Goal: Task Accomplishment & Management: Complete application form

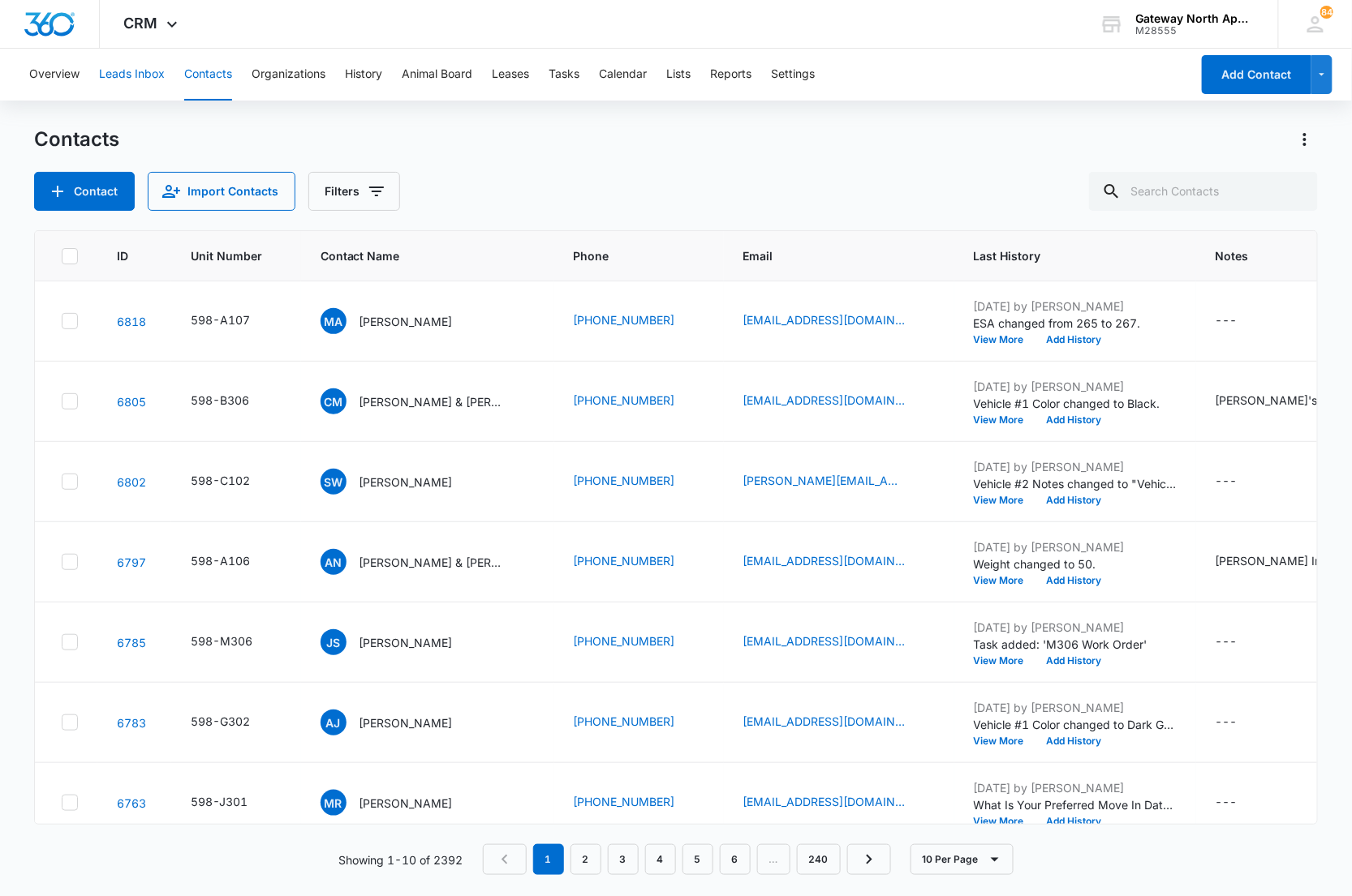
click at [117, 74] on button "Leads Inbox" at bounding box center [131, 75] width 65 height 52
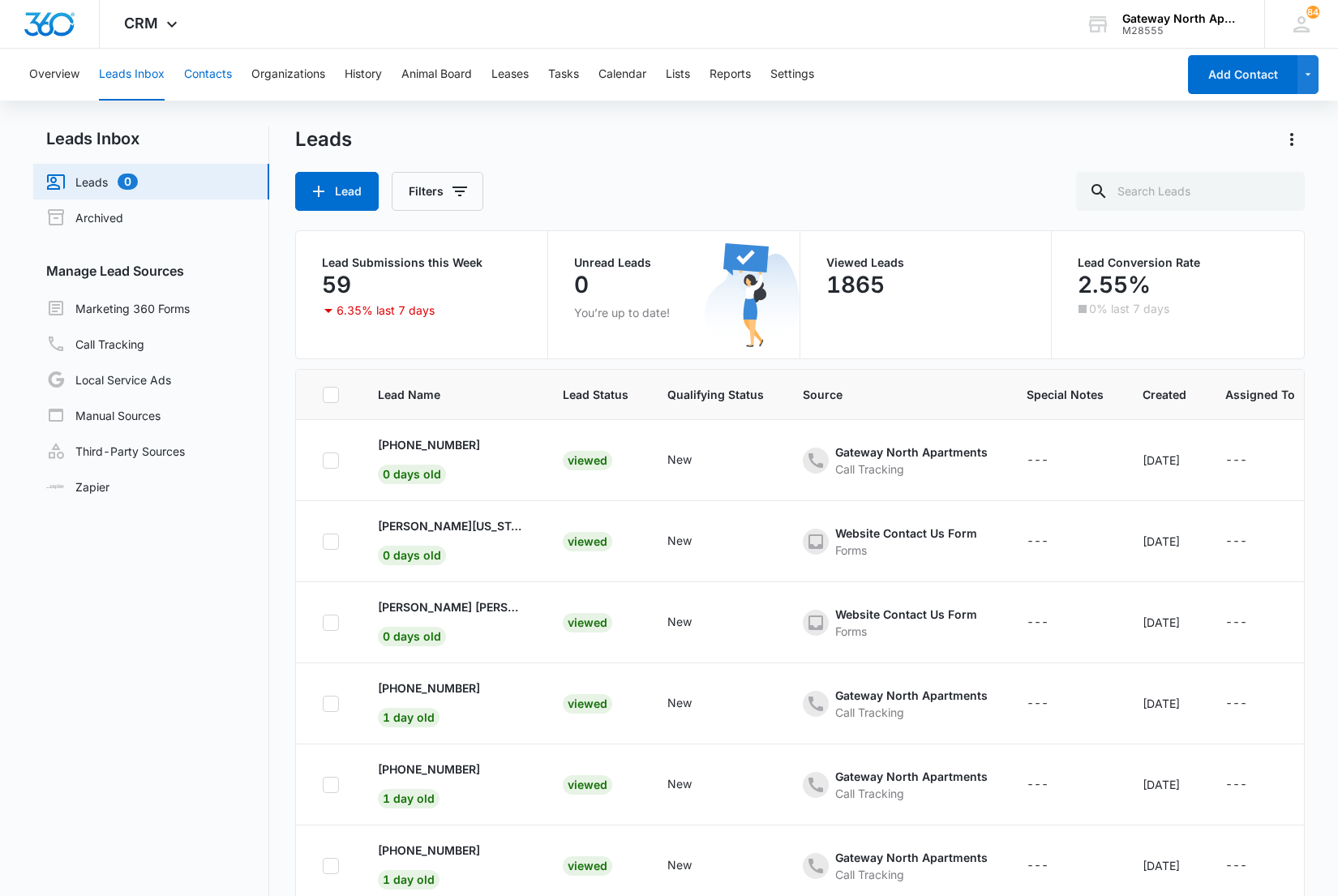
click at [207, 67] on button "Contacts" at bounding box center [208, 75] width 48 height 52
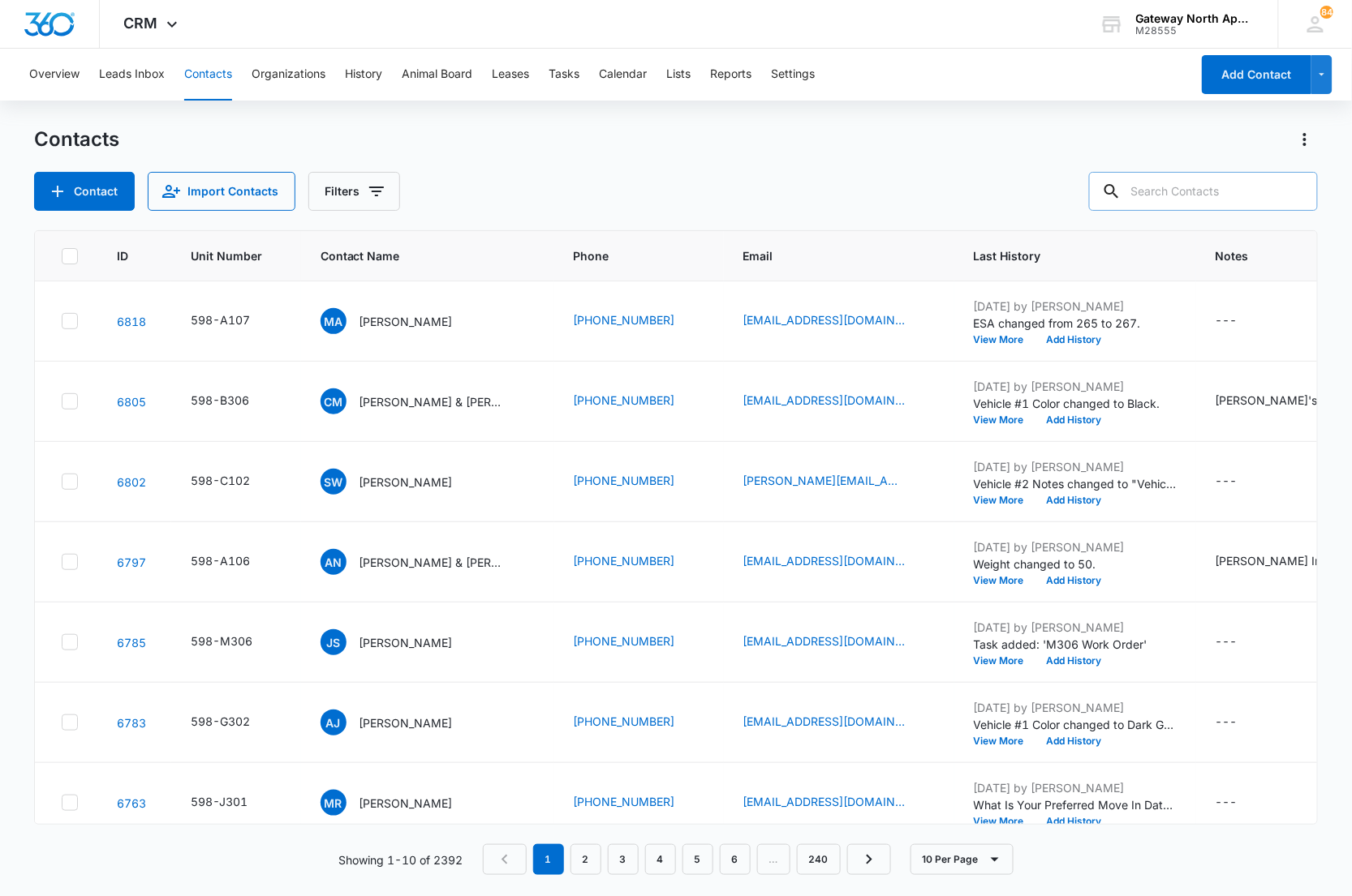
click at [1164, 198] on input "text" at bounding box center [1203, 191] width 229 height 39
type input "i102"
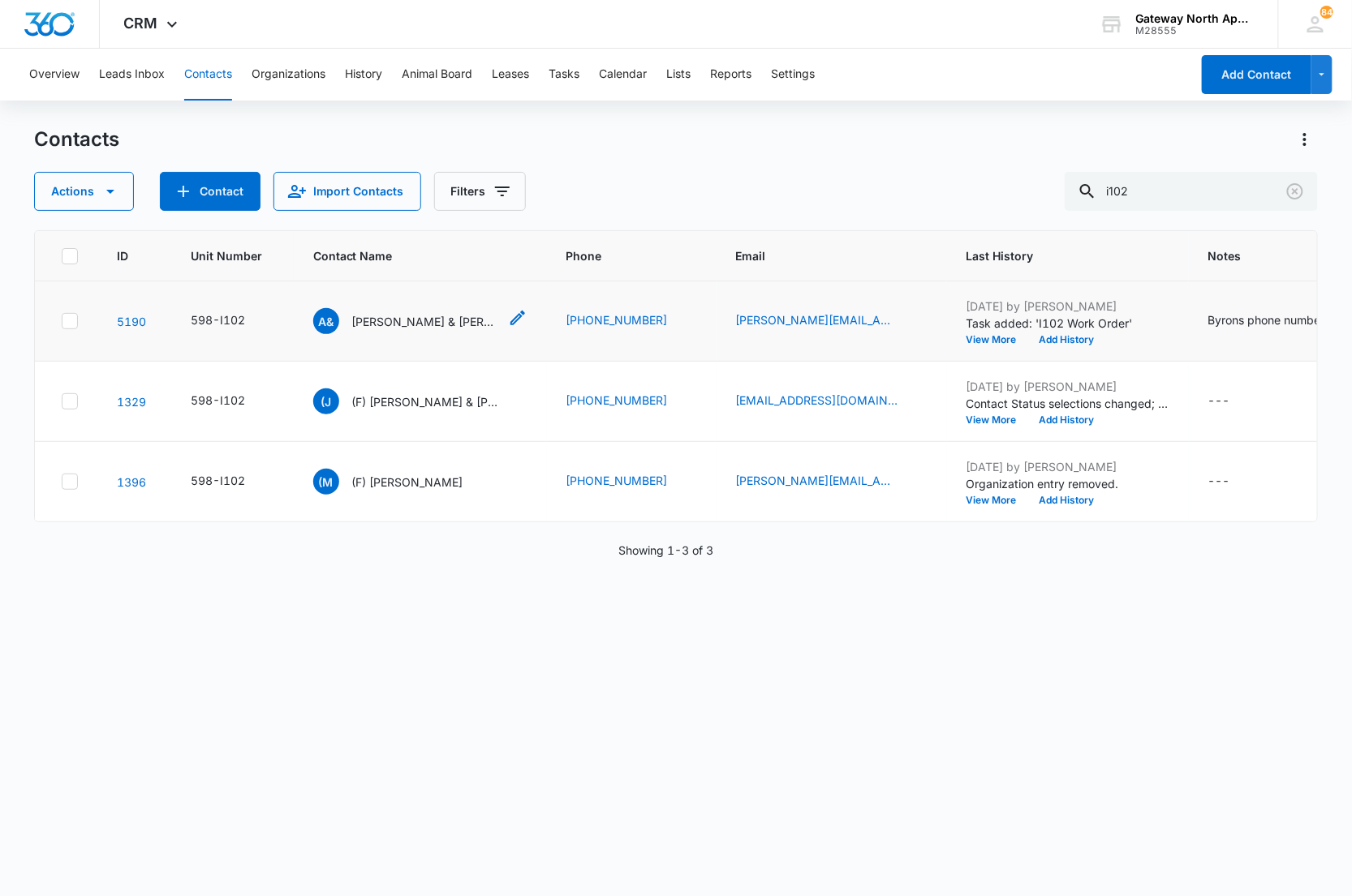
click at [425, 329] on p "[PERSON_NAME] & [PERSON_NAME]" at bounding box center [425, 321] width 146 height 17
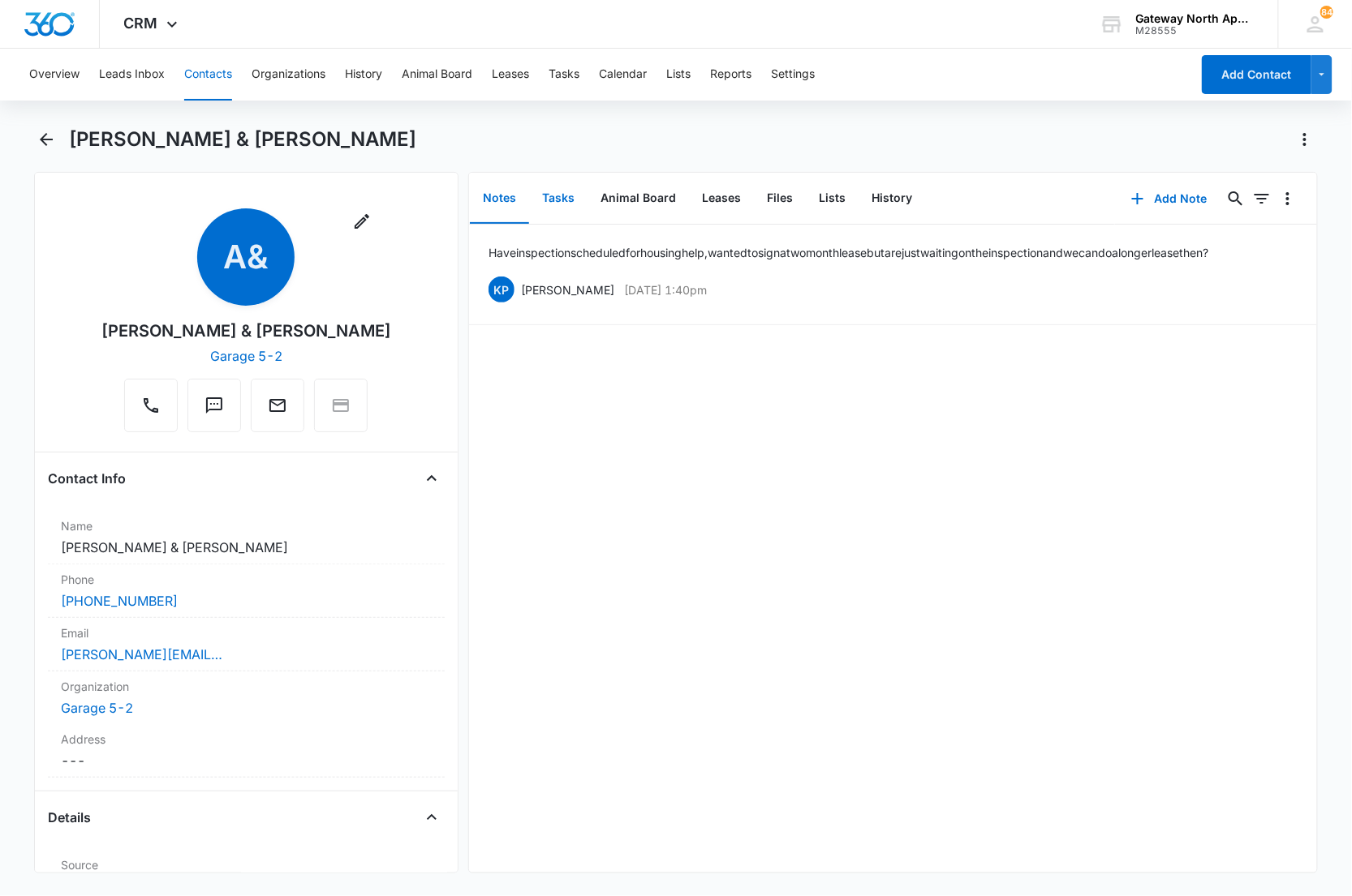
click at [568, 192] on button "Tasks" at bounding box center [558, 199] width 59 height 51
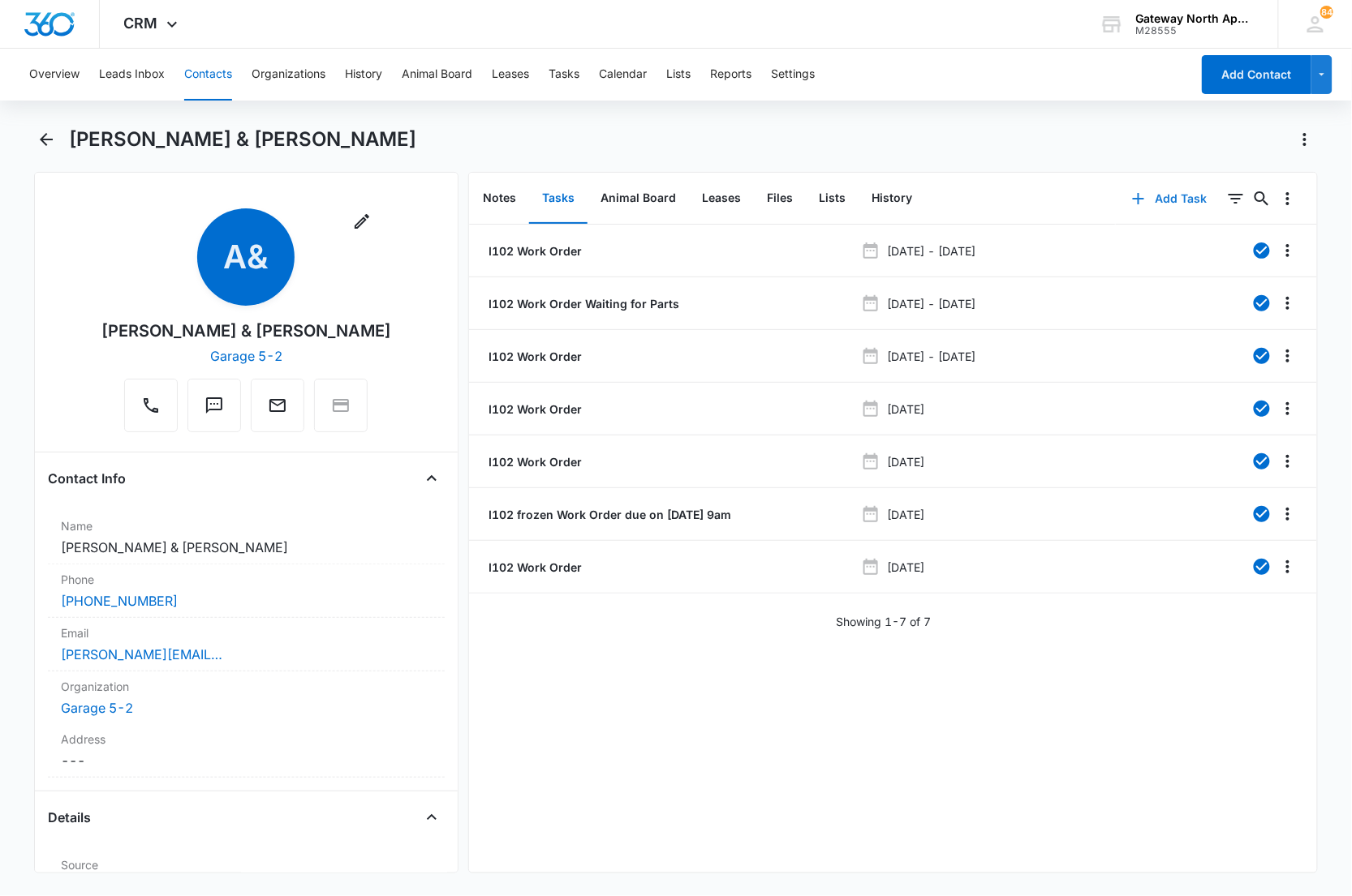
click at [1153, 192] on button "Add Task" at bounding box center [1169, 198] width 107 height 39
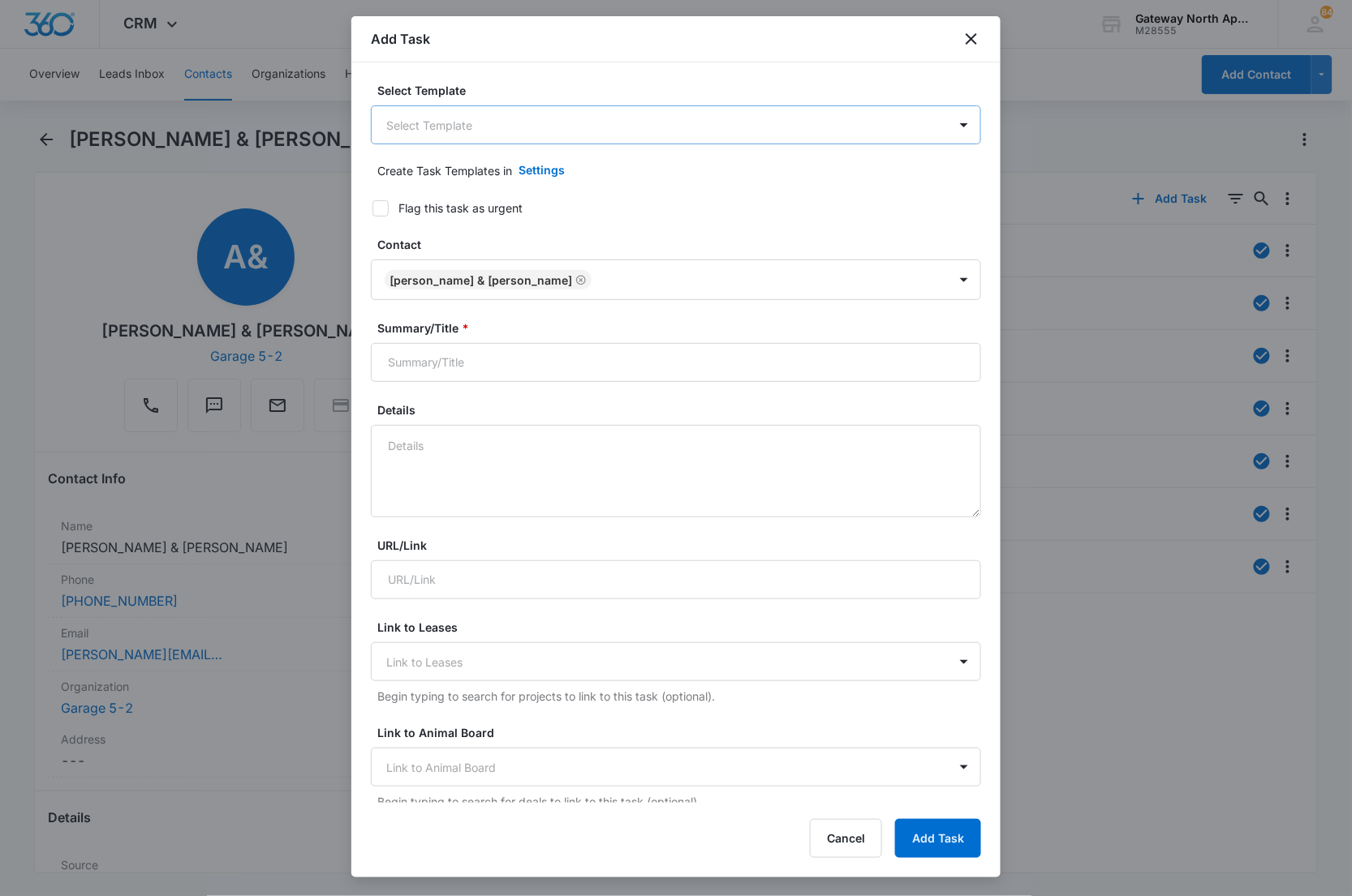
click at [484, 122] on body "CRM Apps Reputation Websites Forms CRM Email Social Content Ads Intelligence Fi…" at bounding box center [676, 448] width 1352 height 896
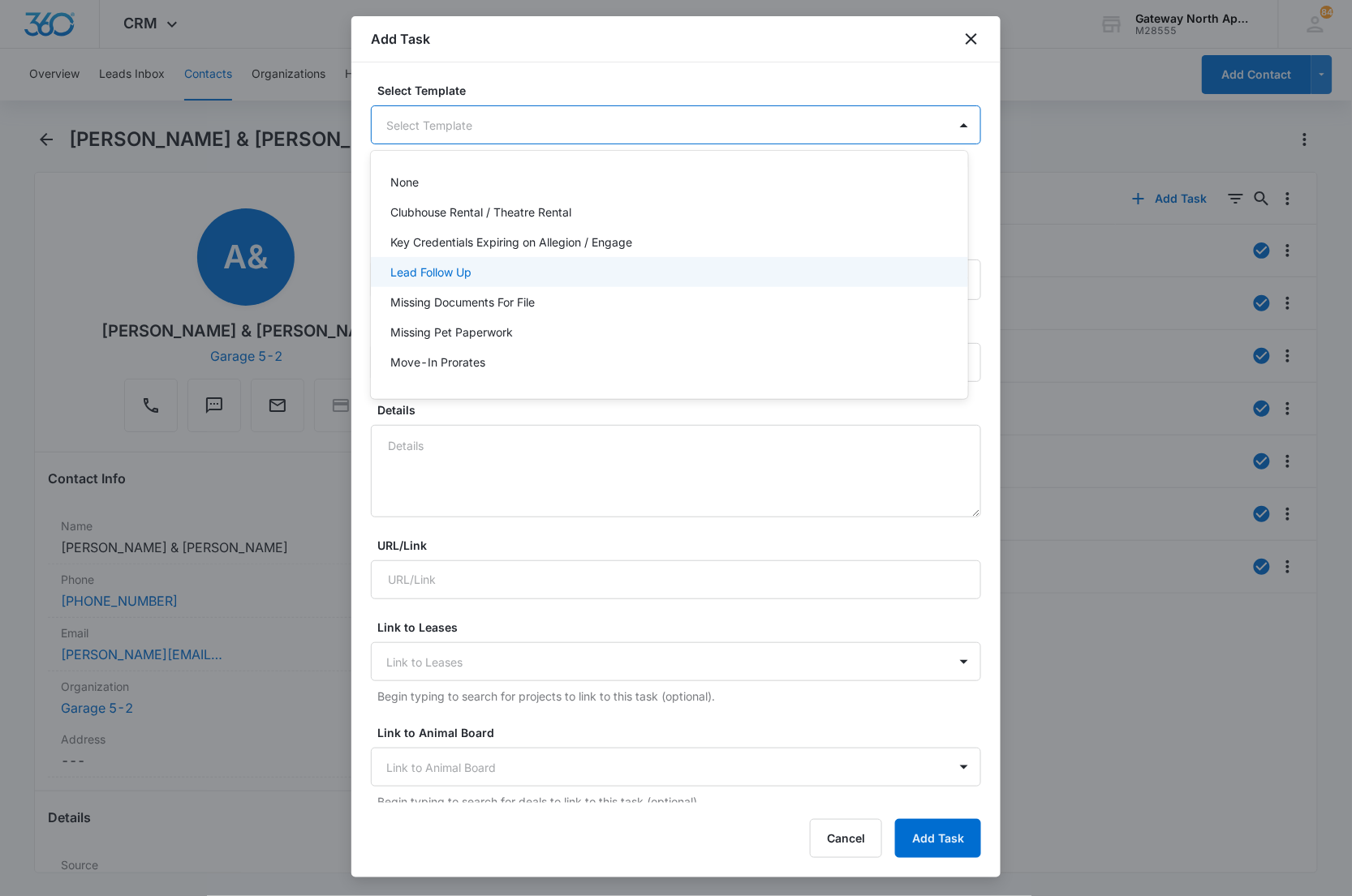
scroll to position [142, 0]
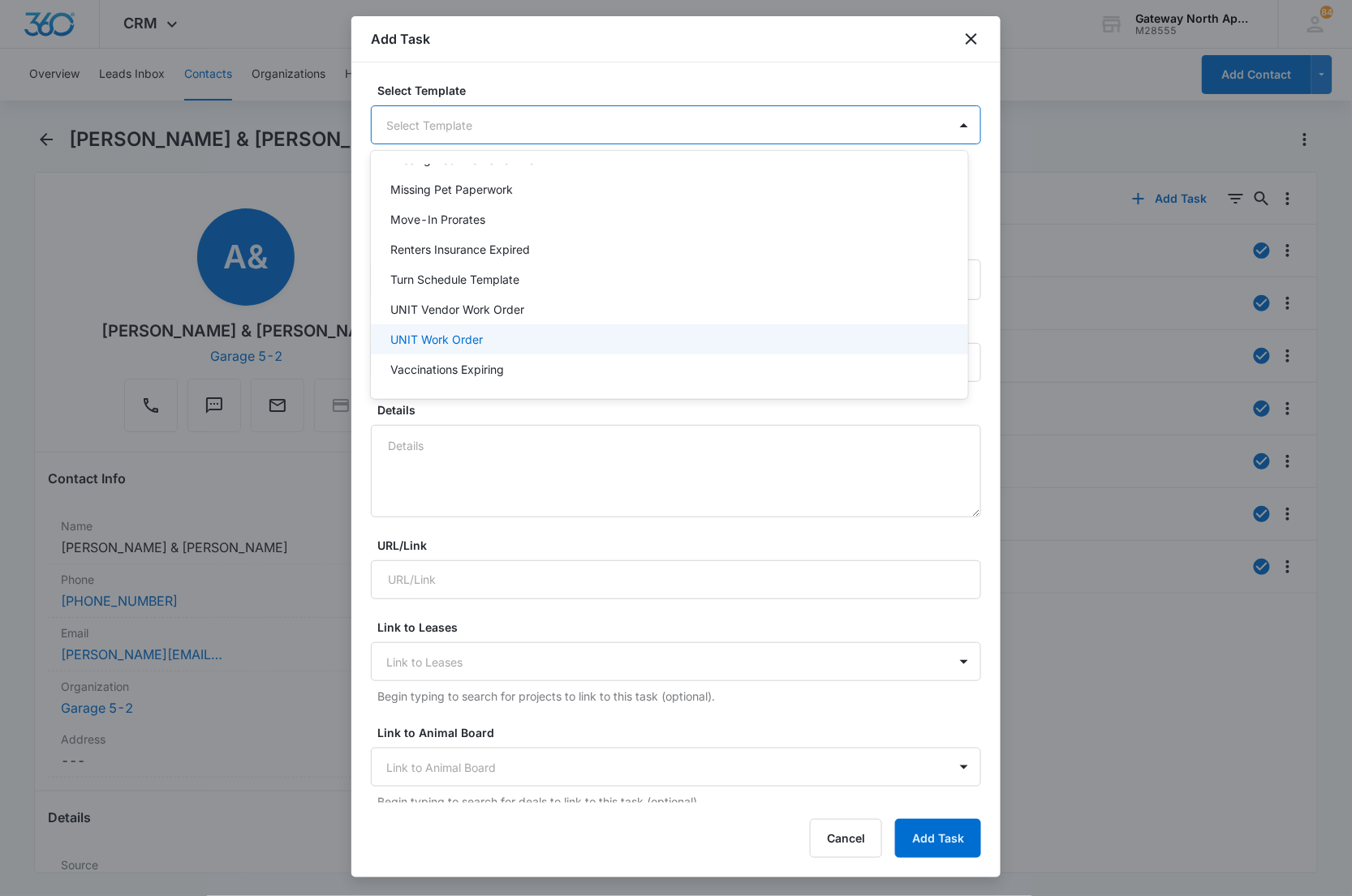
click at [462, 338] on p "UNIT Work Order" at bounding box center [437, 340] width 93 height 17
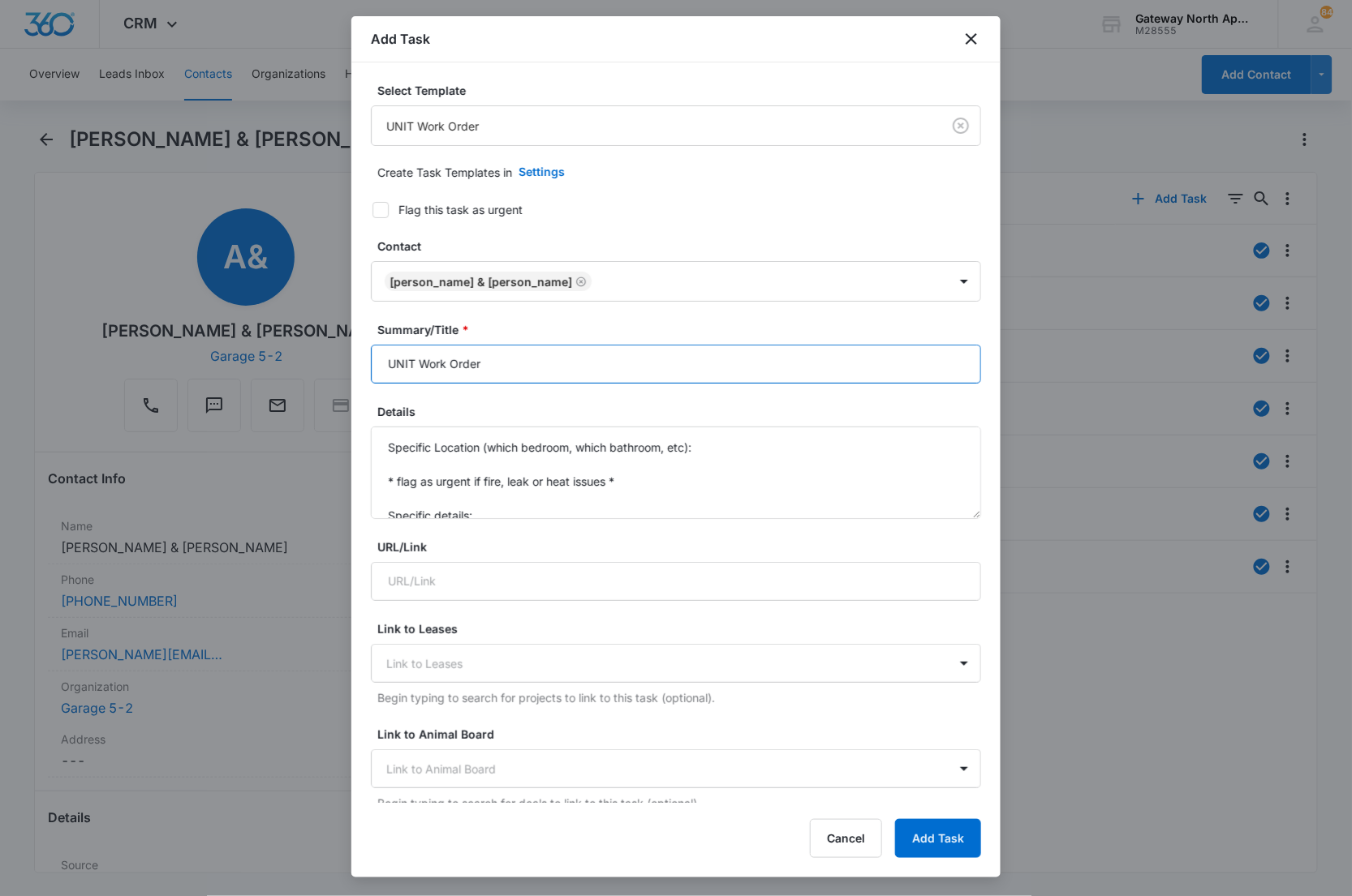
drag, startPoint x: 416, startPoint y: 368, endPoint x: 248, endPoint y: 365, distance: 168.0
click at [248, 365] on body "CRM Apps Reputation Websites Forms CRM Email Social Content Ads Intelligence Fi…" at bounding box center [676, 448] width 1352 height 896
type input "I102 Work Order"
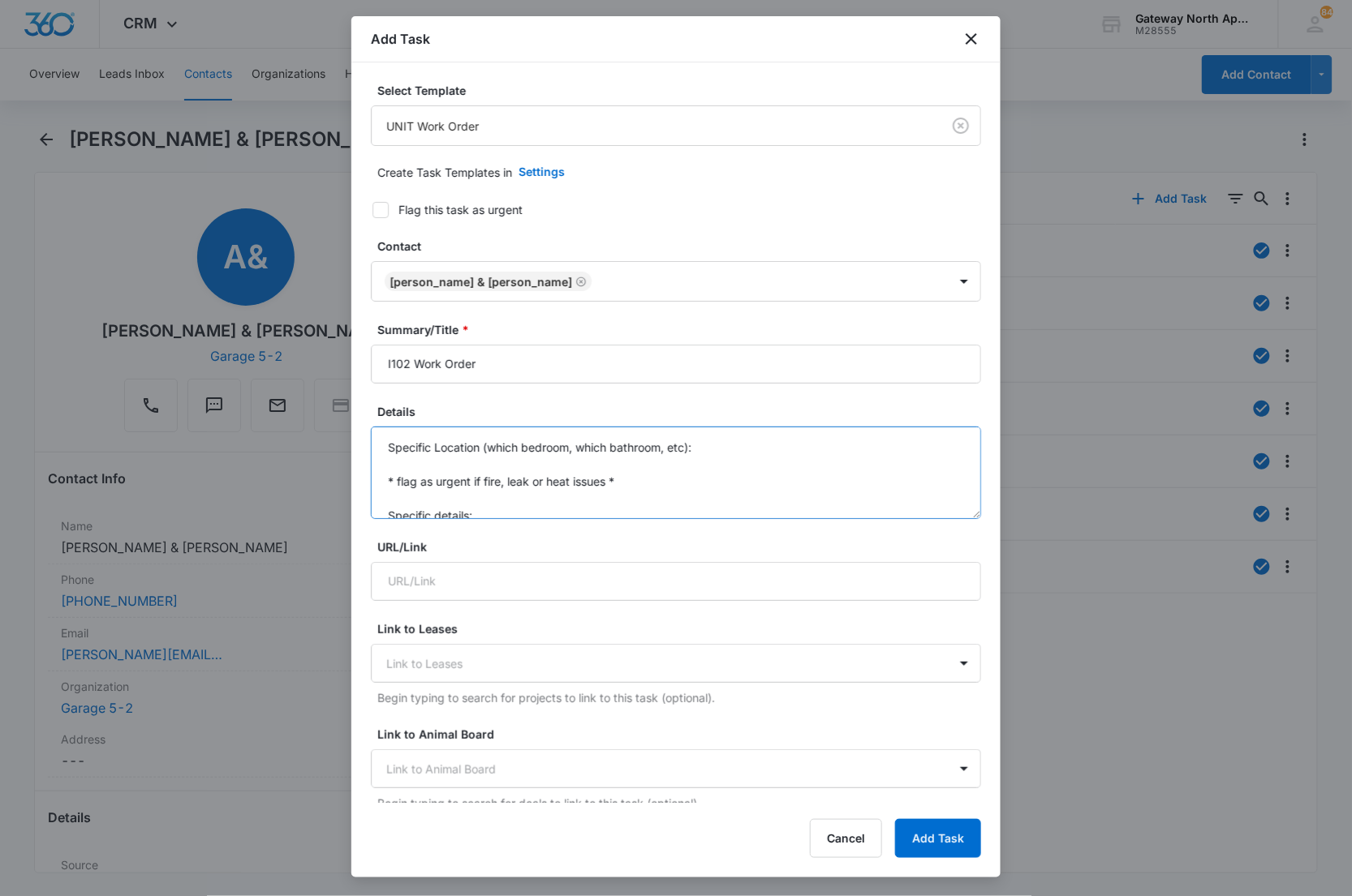
drag, startPoint x: 488, startPoint y: 518, endPoint x: 325, endPoint y: 369, distance: 220.8
click at [326, 371] on body "CRM Apps Reputation Websites Forms CRM Email Social Content Ads Intelligence Fi…" at bounding box center [676, 448] width 1352 height 896
type textarea "r"
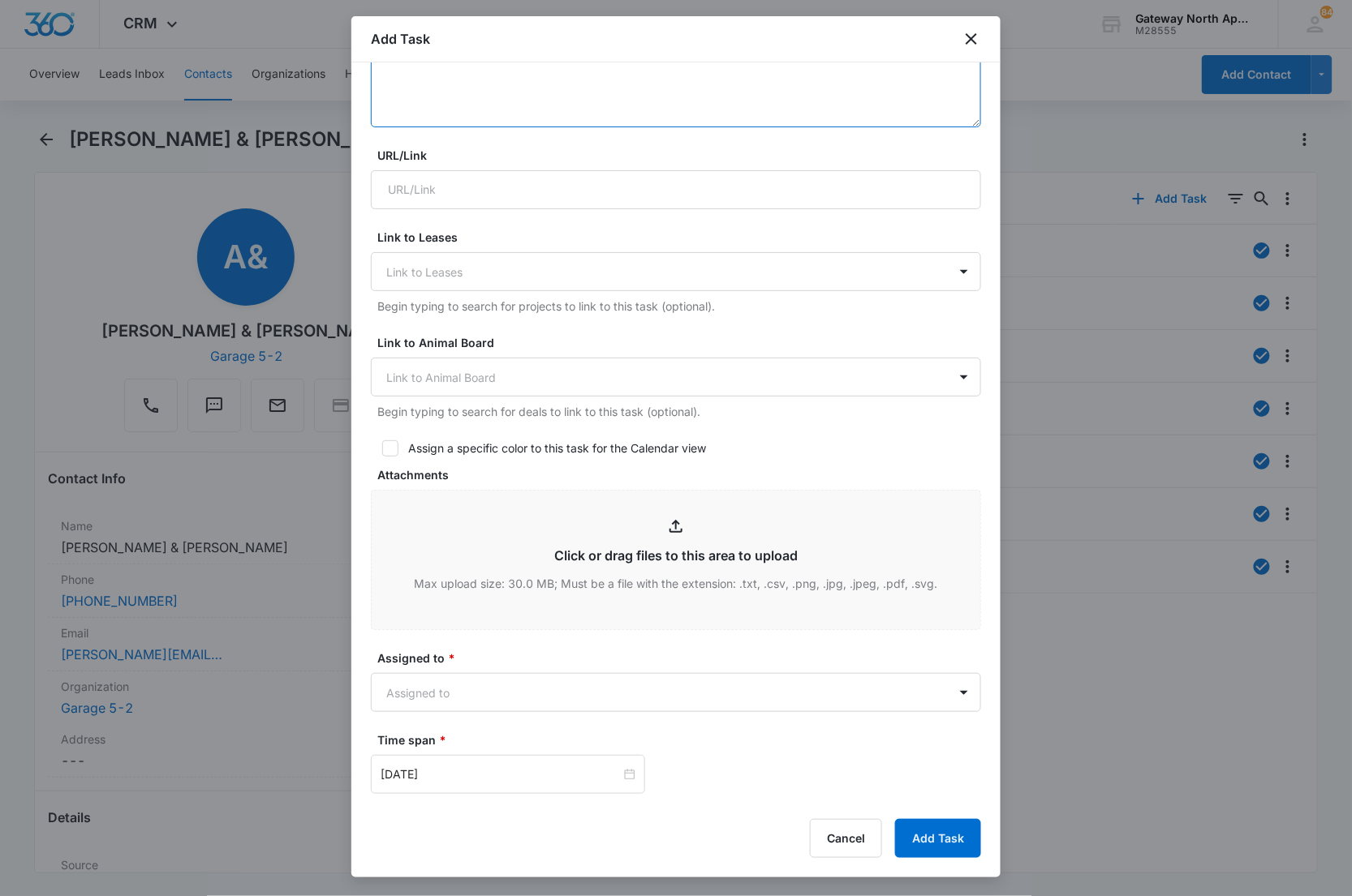
scroll to position [540, 0]
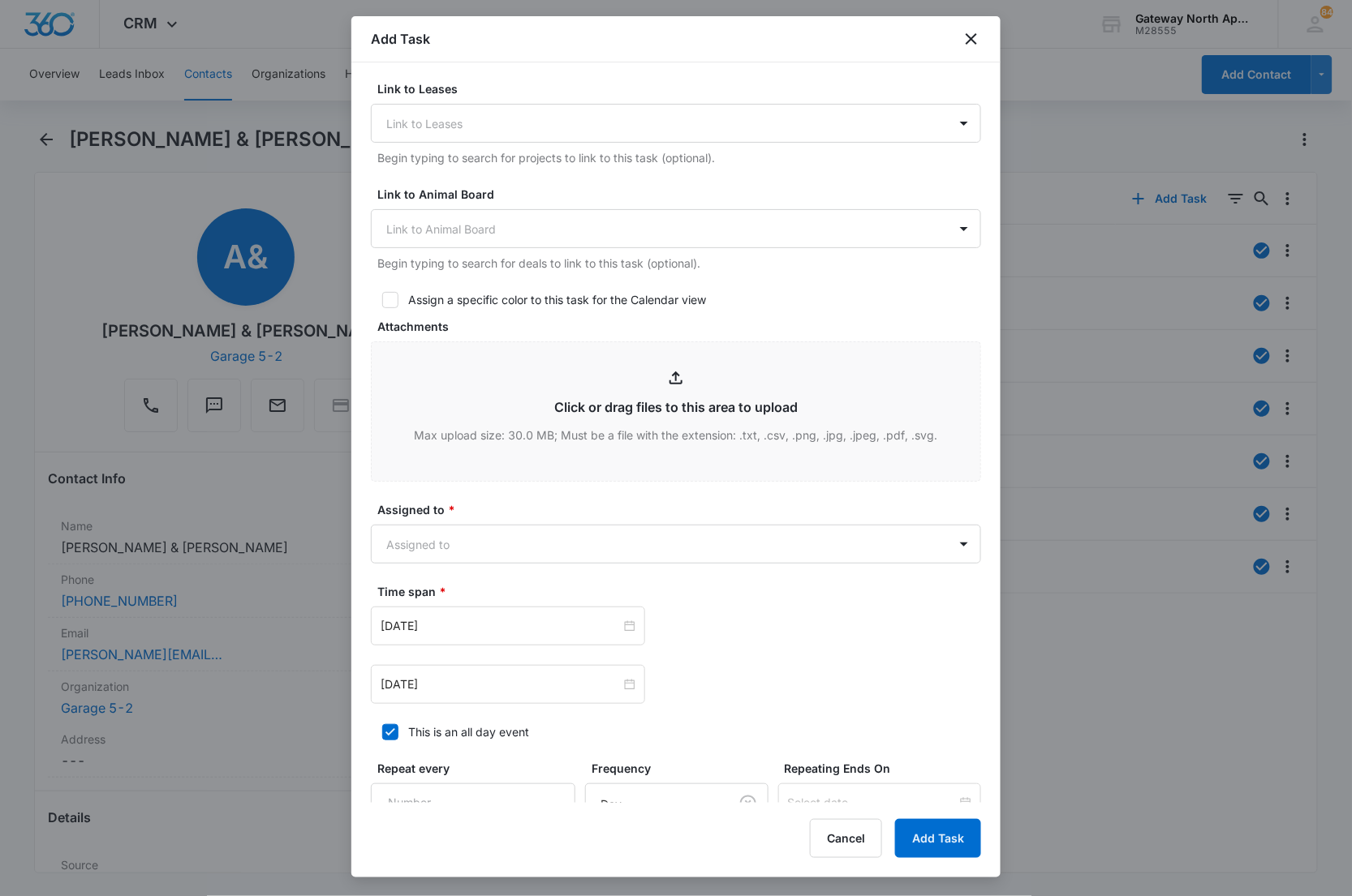
type textarea "Relinquishing washer/dryer 8/15. Please remove [DATE][DATE]."
click at [495, 564] on form "Select Template UNIT Work Order Create Task Templates in Settings Flag this tas…" at bounding box center [676, 252] width 610 height 1420
click at [476, 552] on body "CRM Apps Reputation Websites Forms CRM Email Social Content Ads Intelligence Fi…" at bounding box center [676, 448] width 1352 height 896
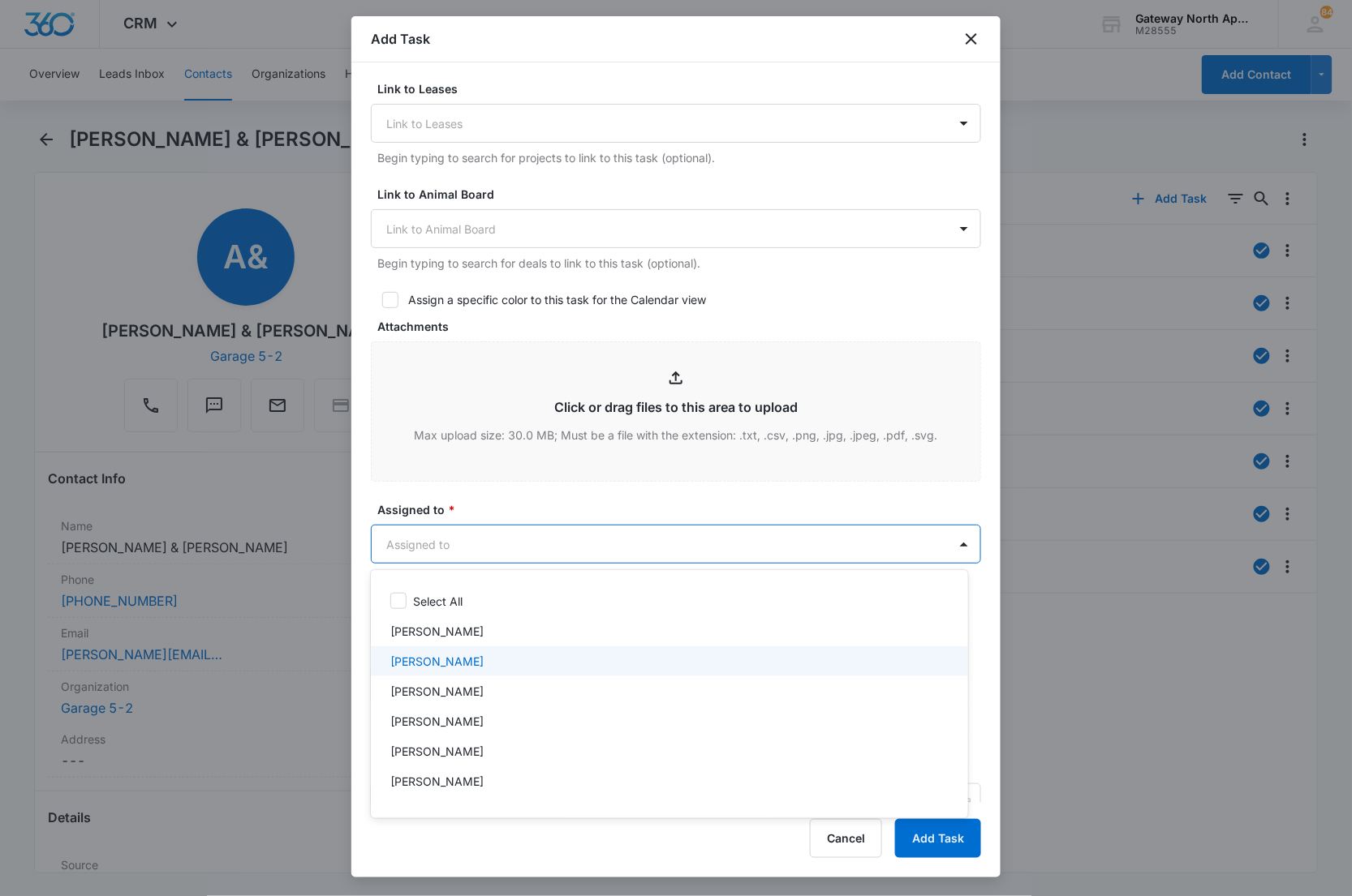
click at [451, 661] on p "[PERSON_NAME]" at bounding box center [437, 661] width 94 height 17
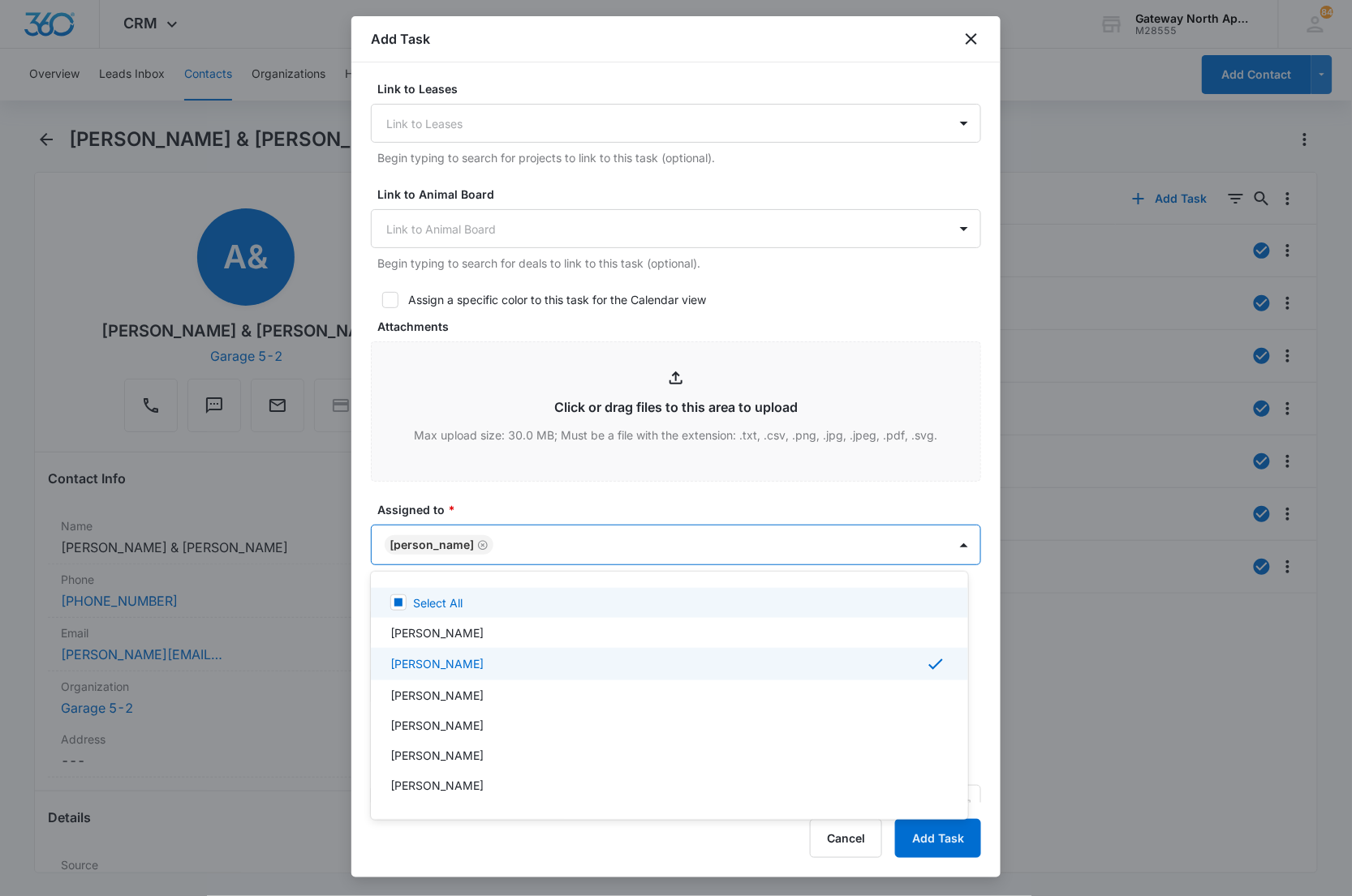
click at [467, 544] on div at bounding box center [676, 448] width 1352 height 896
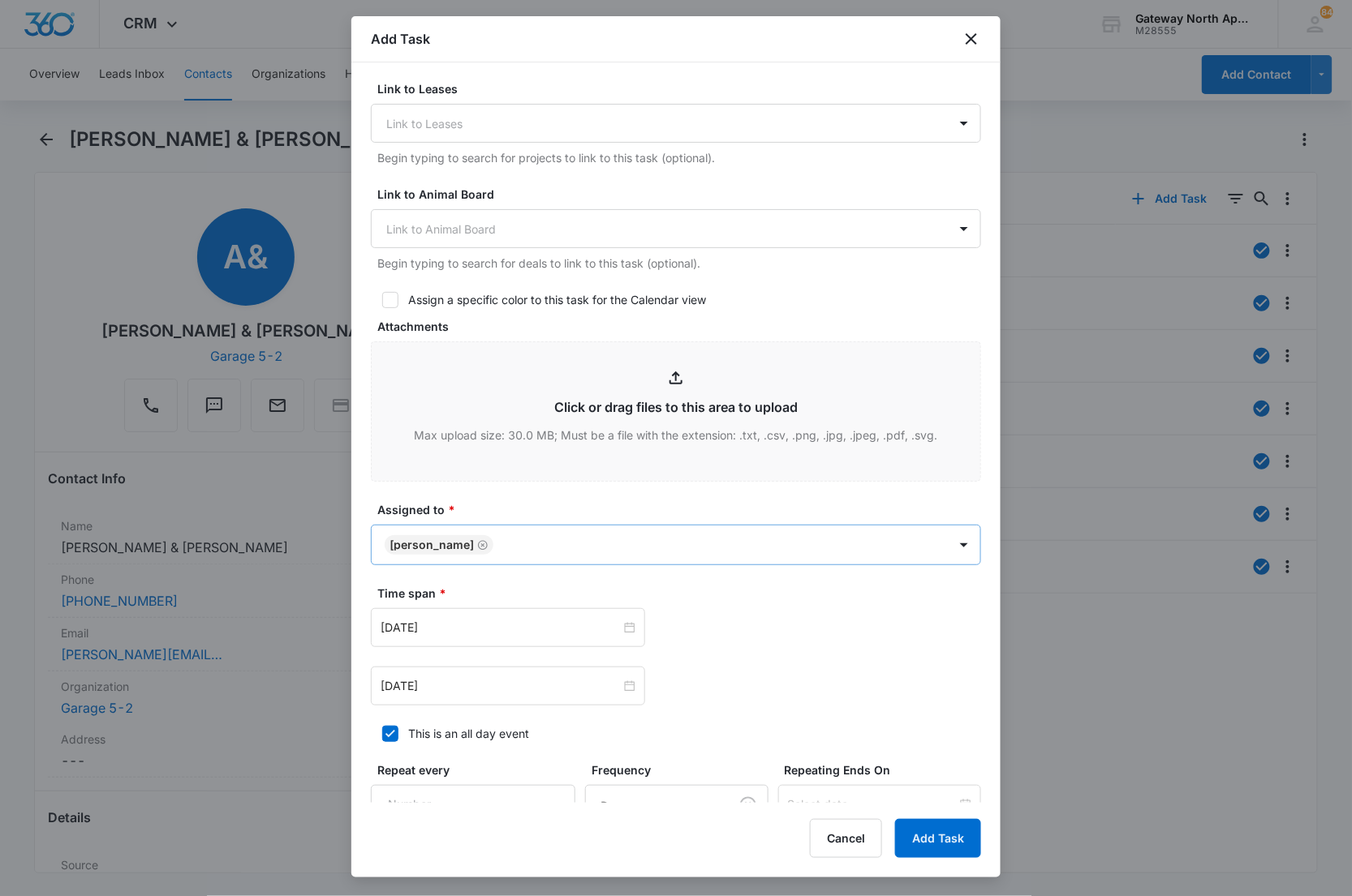
click at [520, 535] on body "CRM Apps Reputation Websites Forms CRM Email Social Content Ads Intelligence Fi…" at bounding box center [676, 448] width 1352 height 896
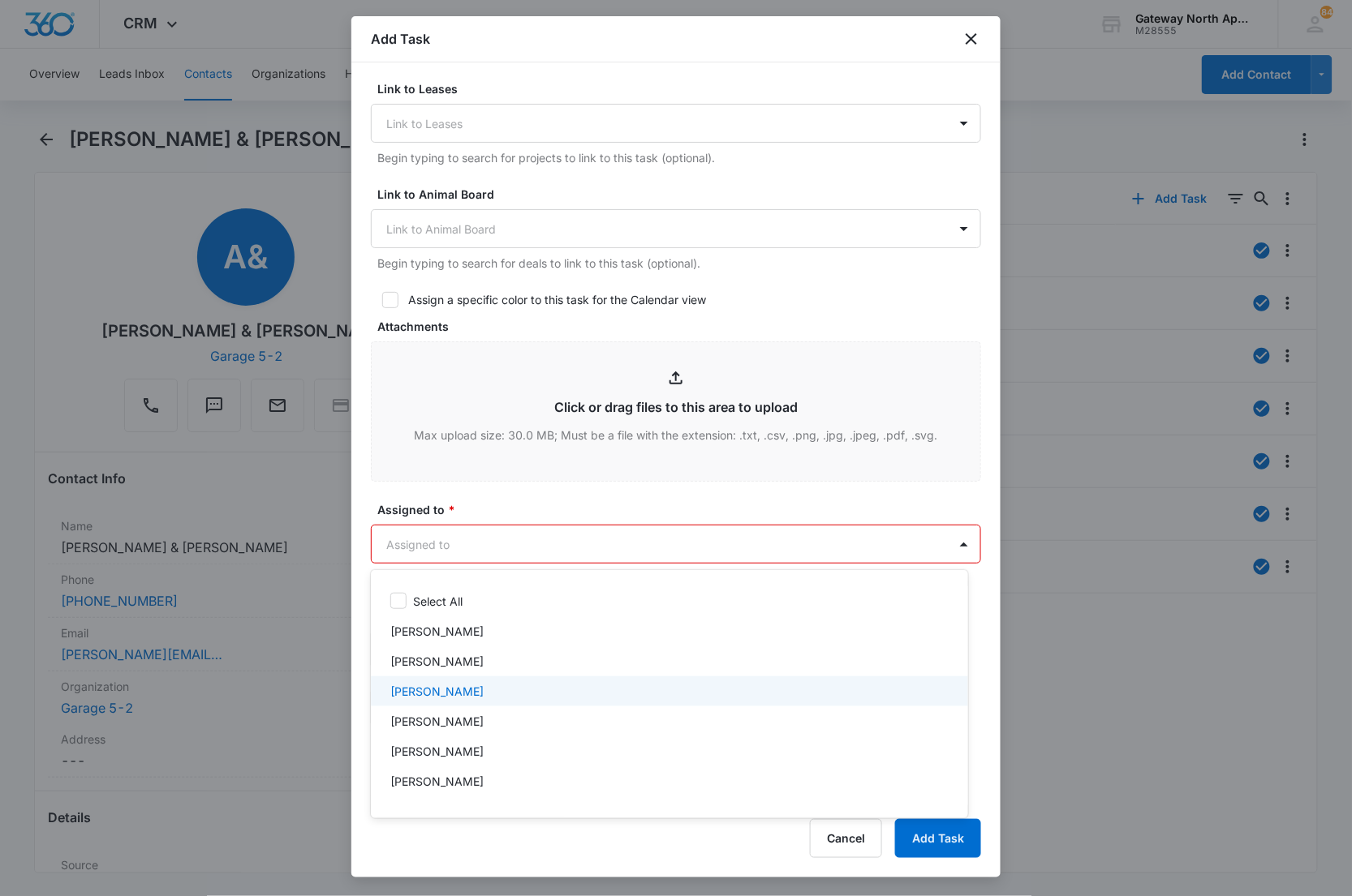
click at [451, 692] on p "[PERSON_NAME]" at bounding box center [437, 691] width 94 height 17
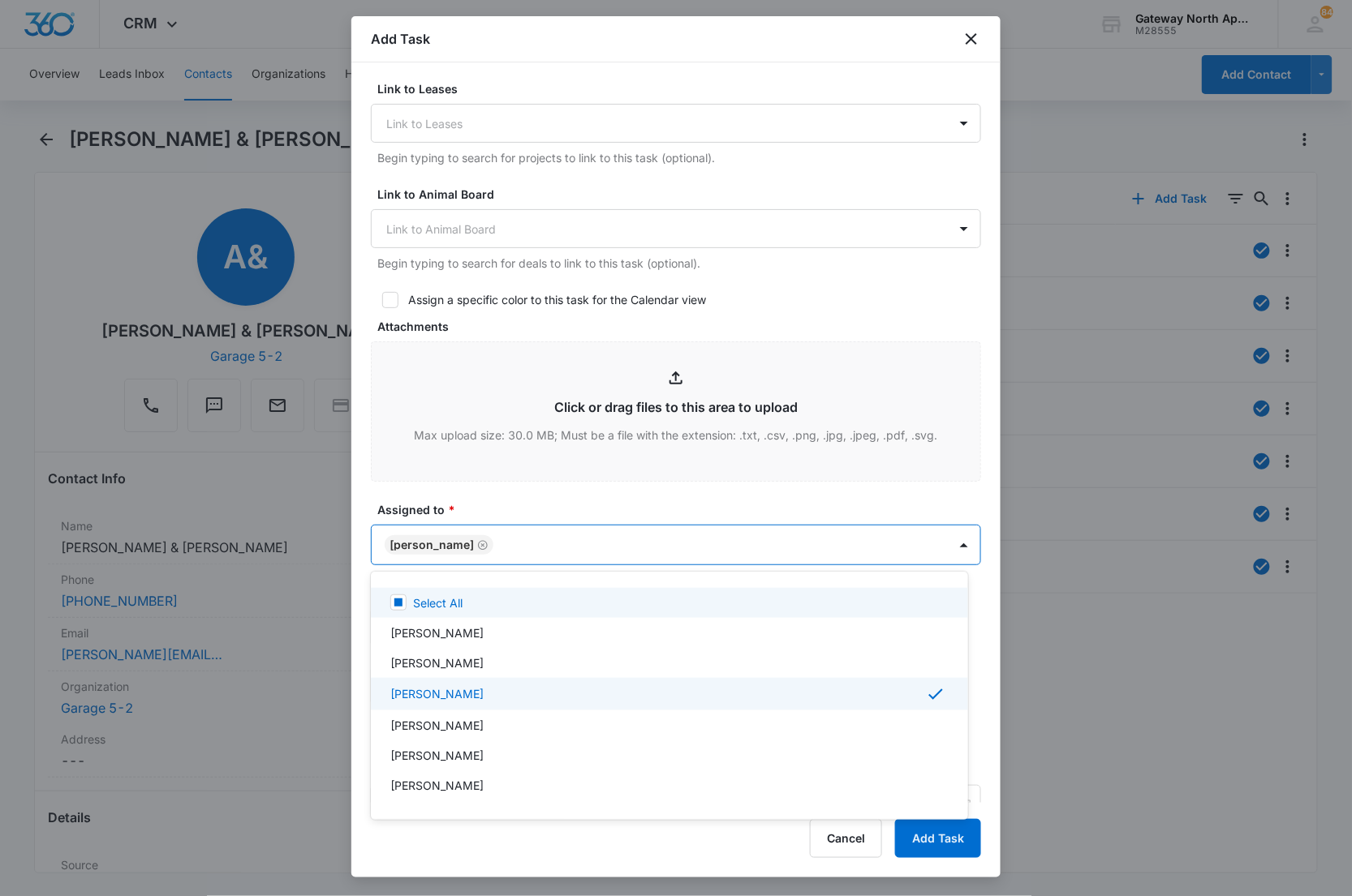
click at [512, 531] on div at bounding box center [676, 448] width 1352 height 896
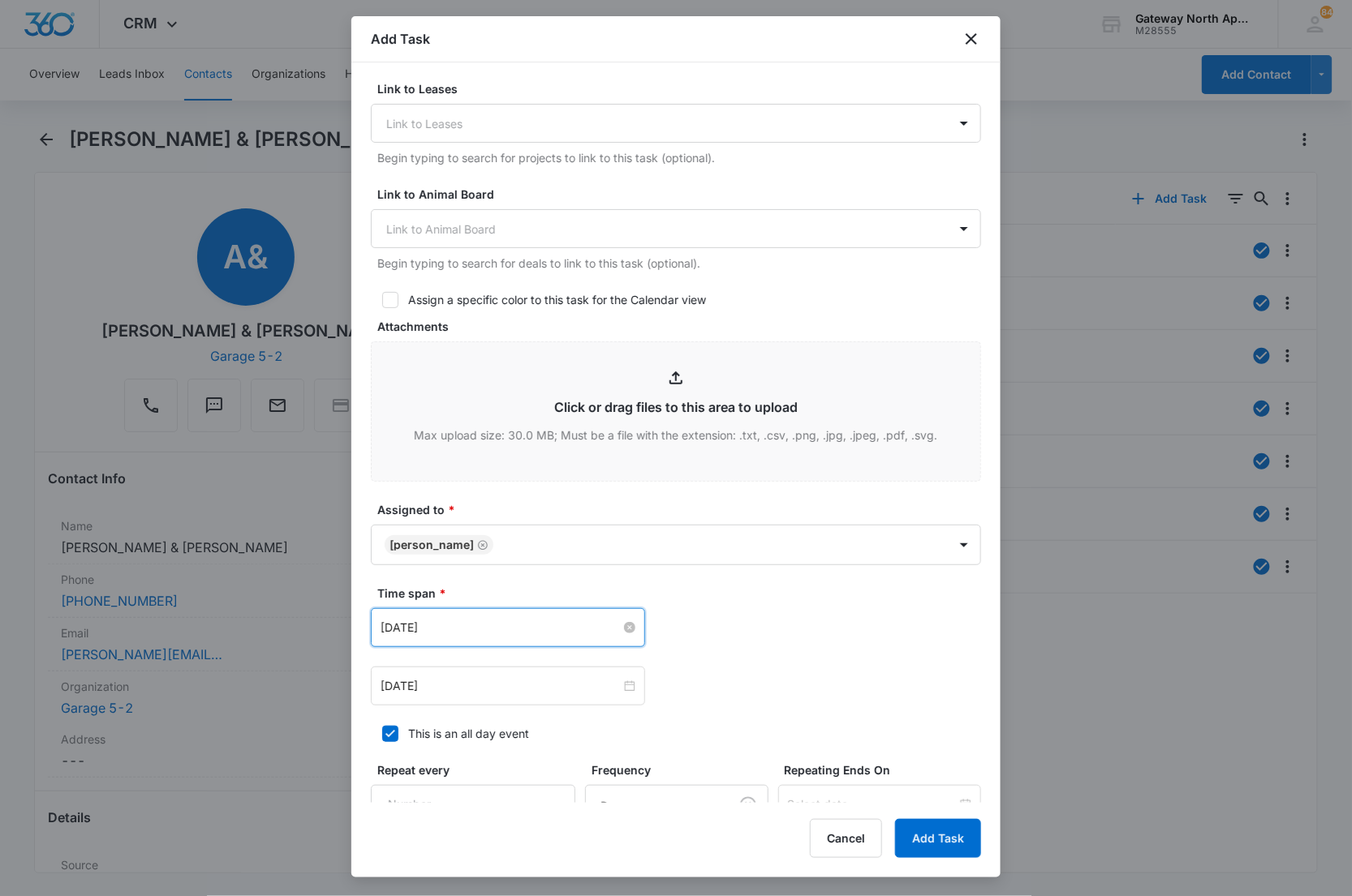
click at [538, 622] on input "[DATE]" at bounding box center [500, 628] width 240 height 18
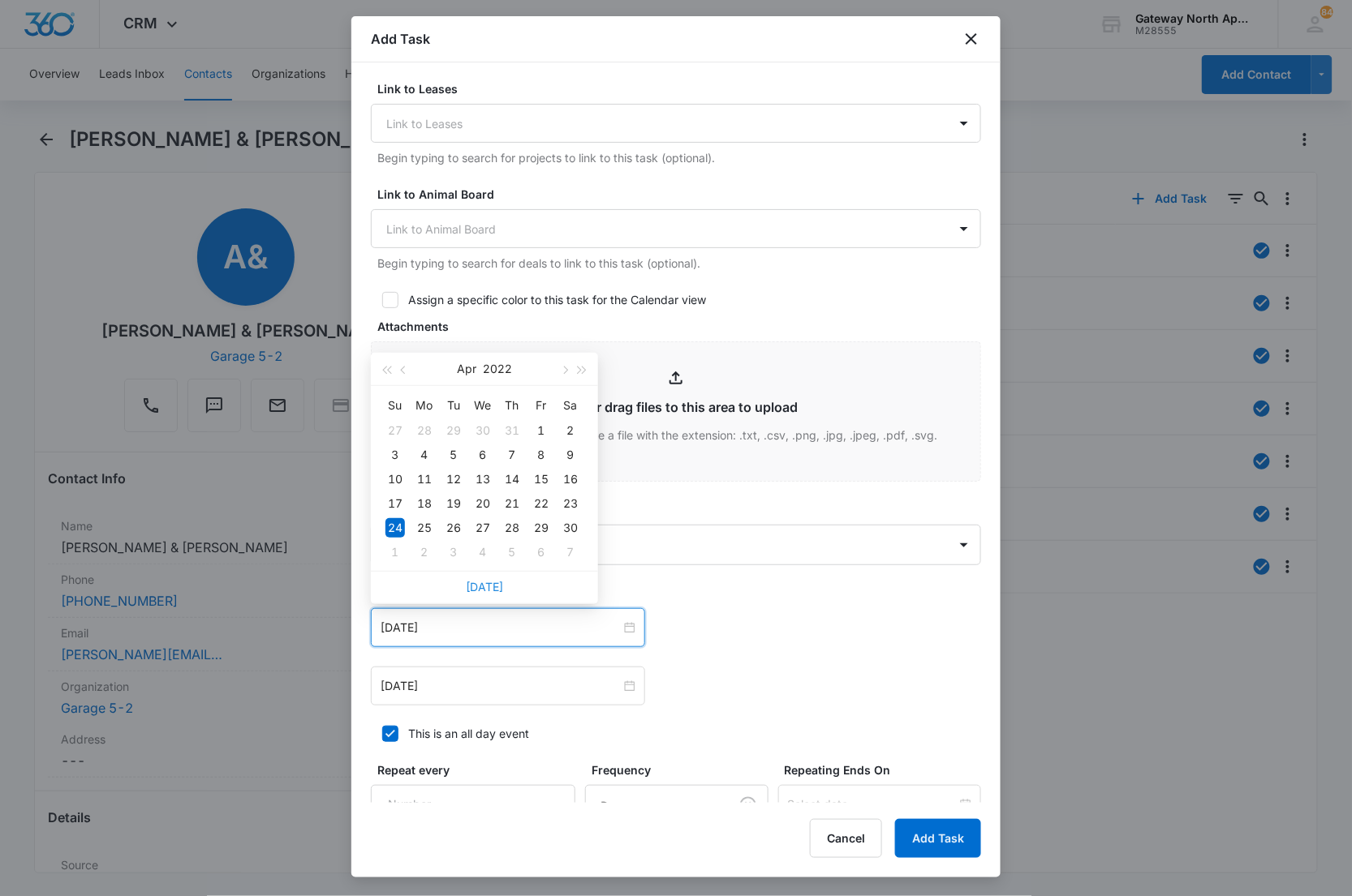
click at [491, 581] on link "[DATE]" at bounding box center [484, 586] width 37 height 14
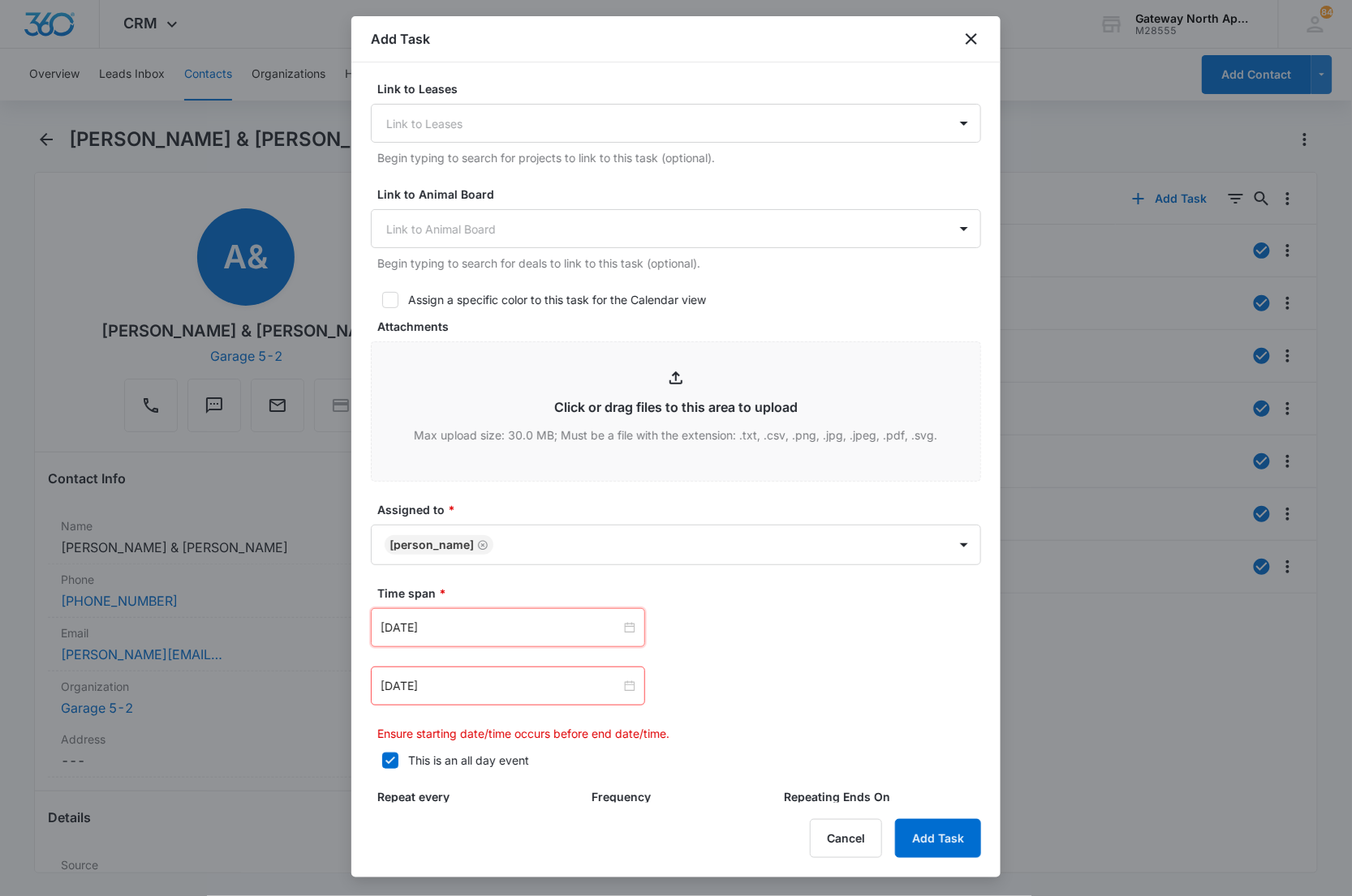
drag, startPoint x: 500, startPoint y: 621, endPoint x: 257, endPoint y: 627, distance: 243.1
click at [257, 627] on body "CRM Apps Reputation Websites Forms CRM Email Social Content Ads Intelligence Fi…" at bounding box center [676, 448] width 1352 height 896
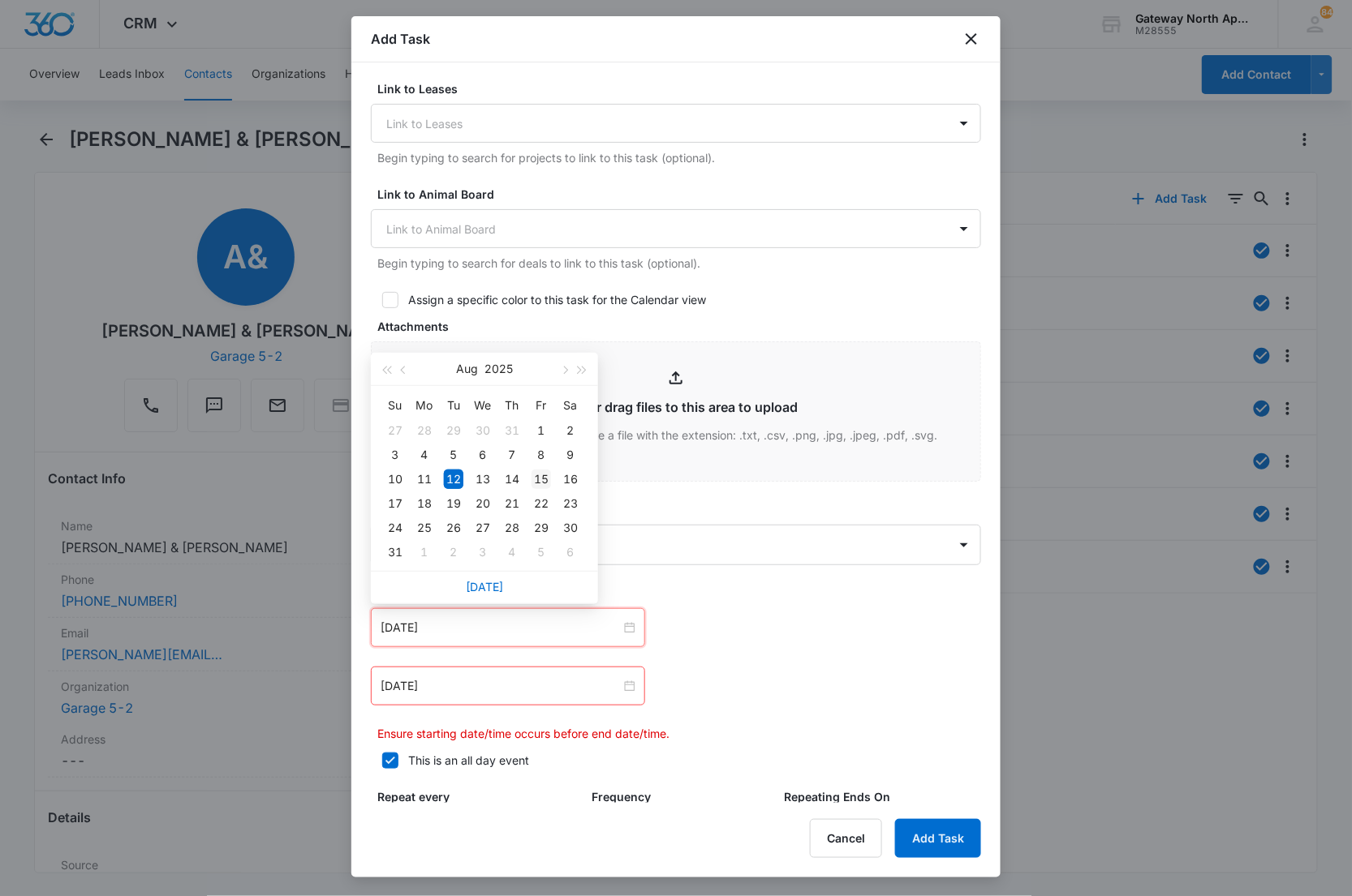
type input "[DATE]"
click at [543, 474] on div "15" at bounding box center [541, 479] width 20 height 20
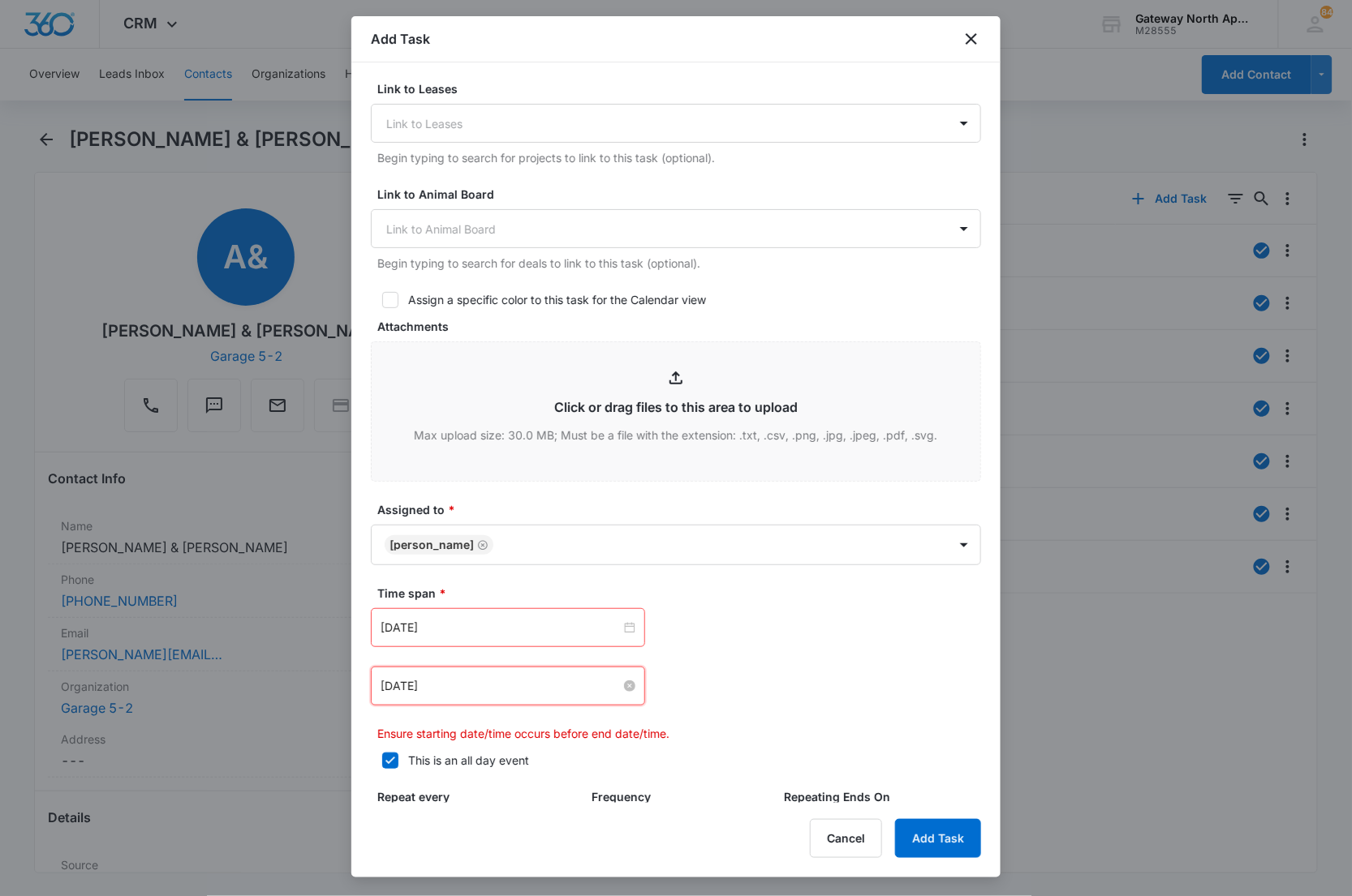
click at [469, 684] on input "[DATE]" at bounding box center [500, 686] width 240 height 18
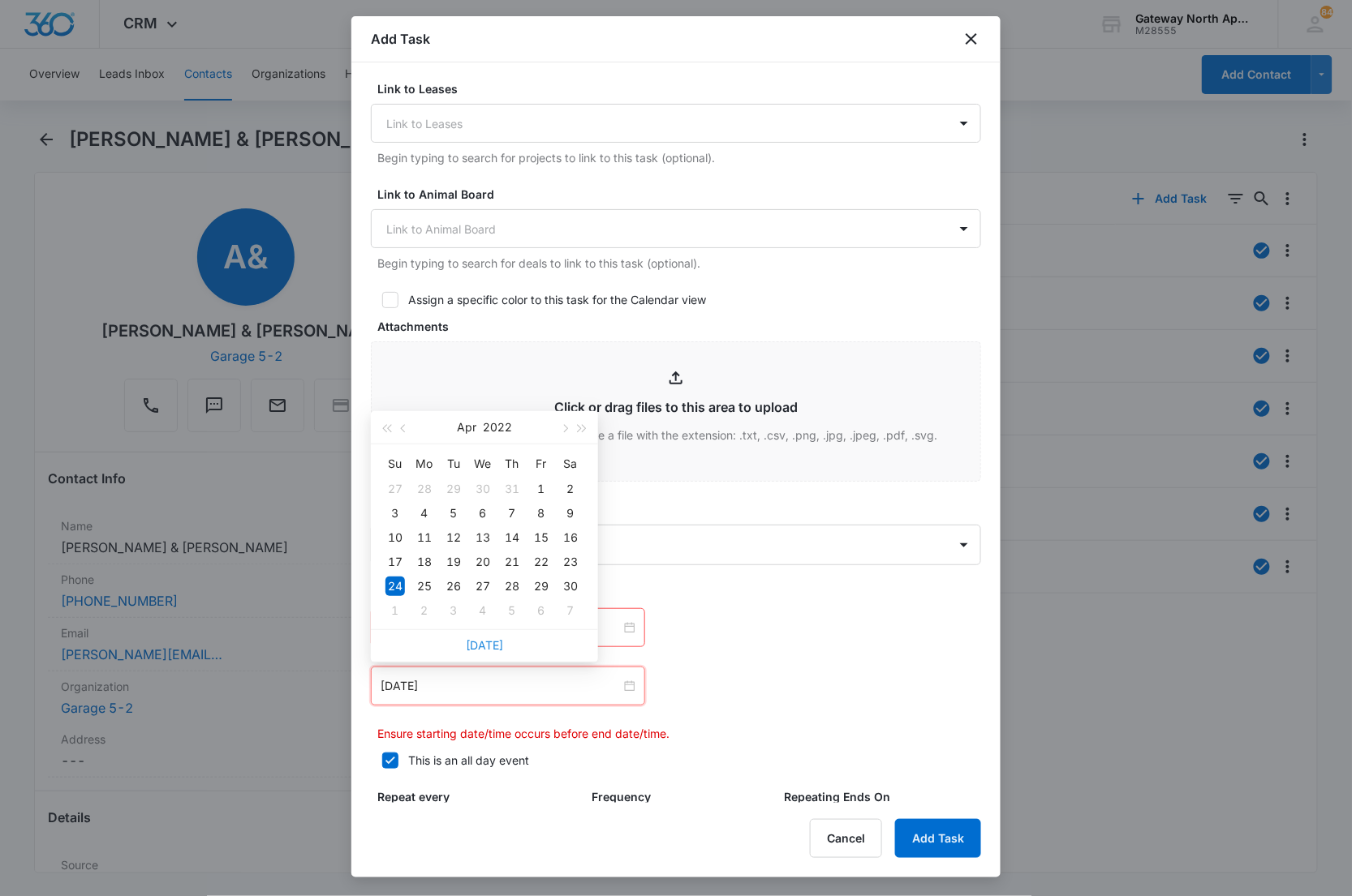
click at [487, 643] on link "[DATE]" at bounding box center [484, 645] width 37 height 14
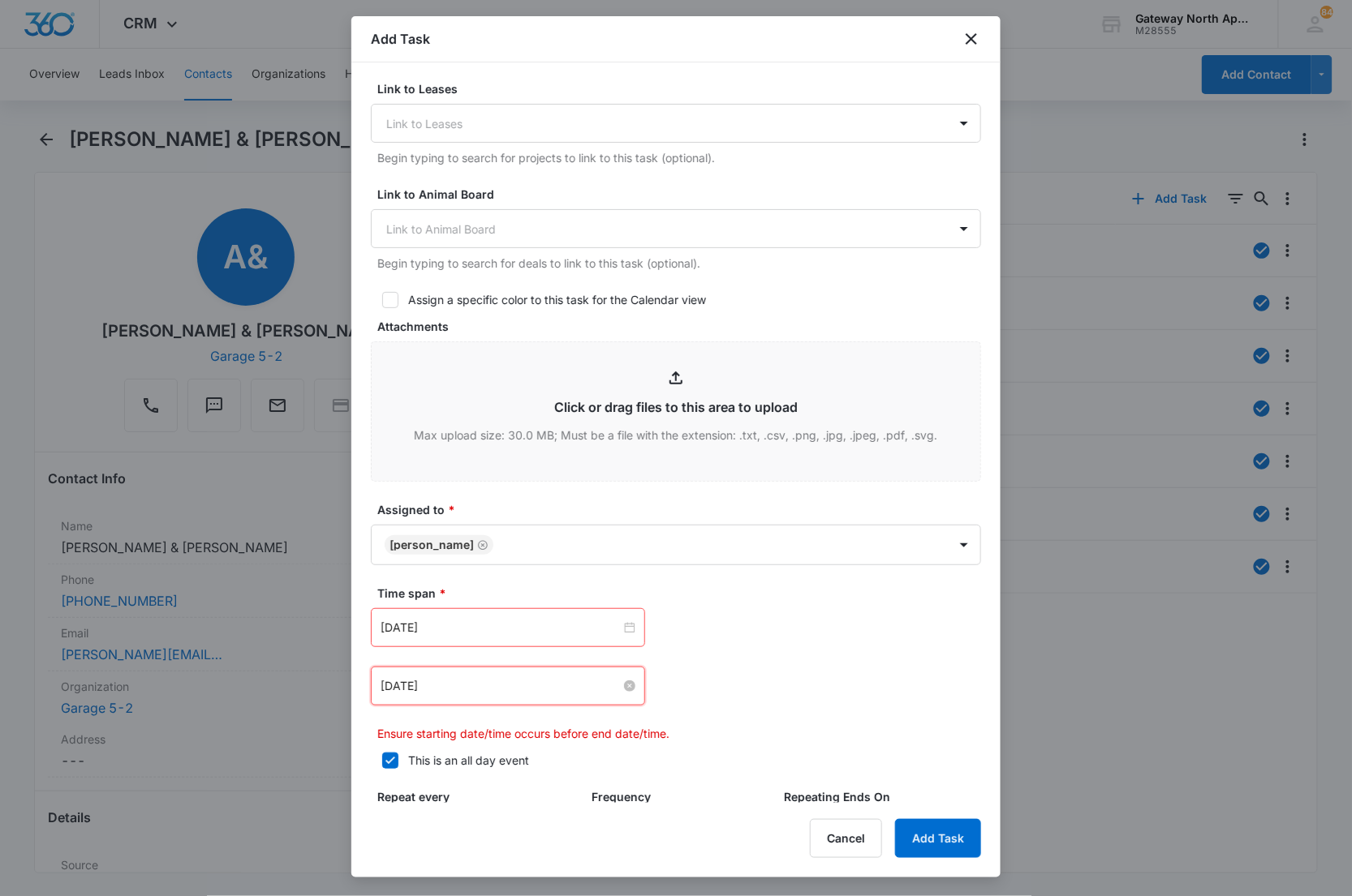
click at [483, 691] on input "[DATE]" at bounding box center [500, 686] width 240 height 18
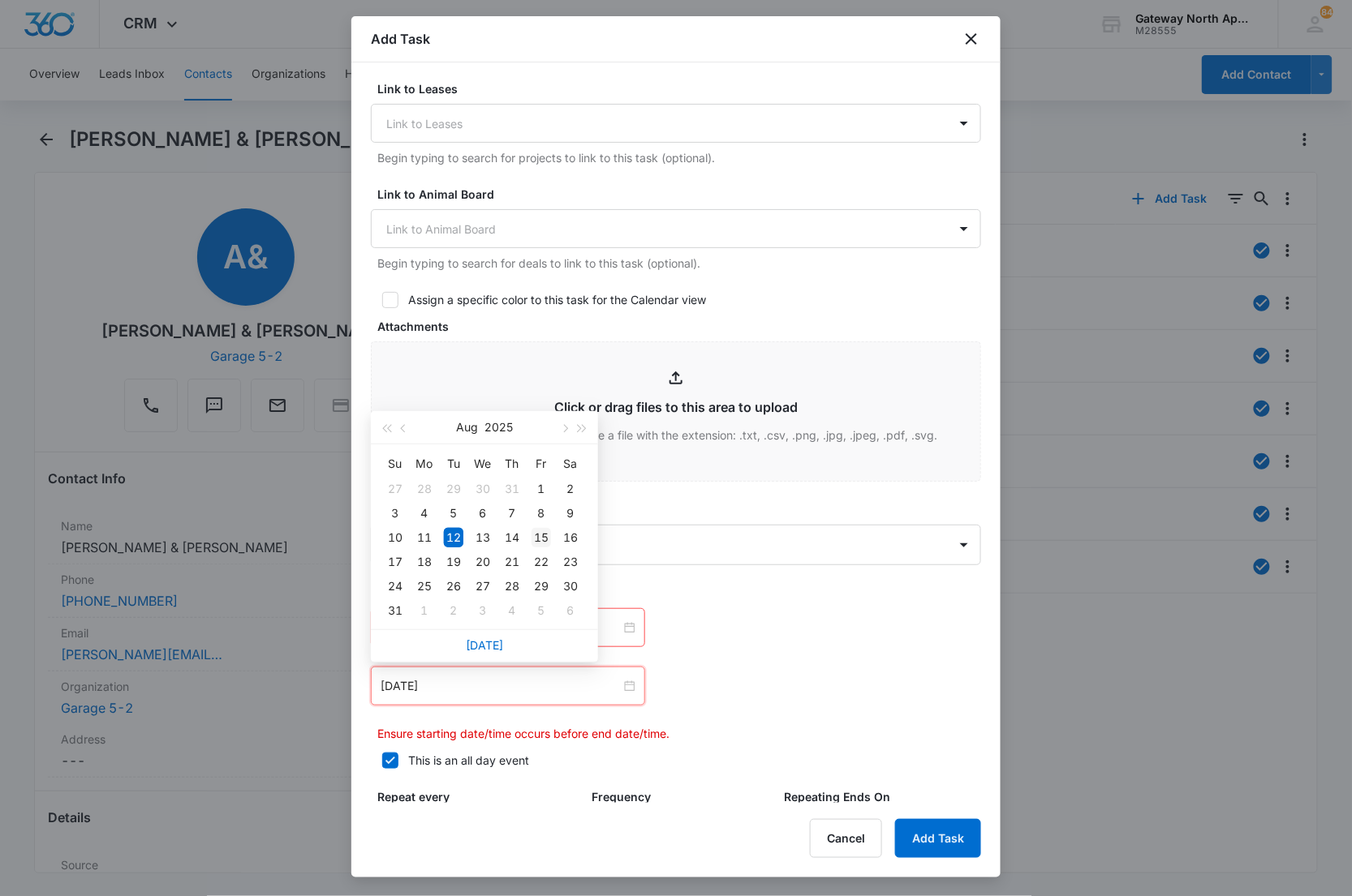
type input "[DATE]"
click at [542, 532] on div "15" at bounding box center [541, 538] width 20 height 20
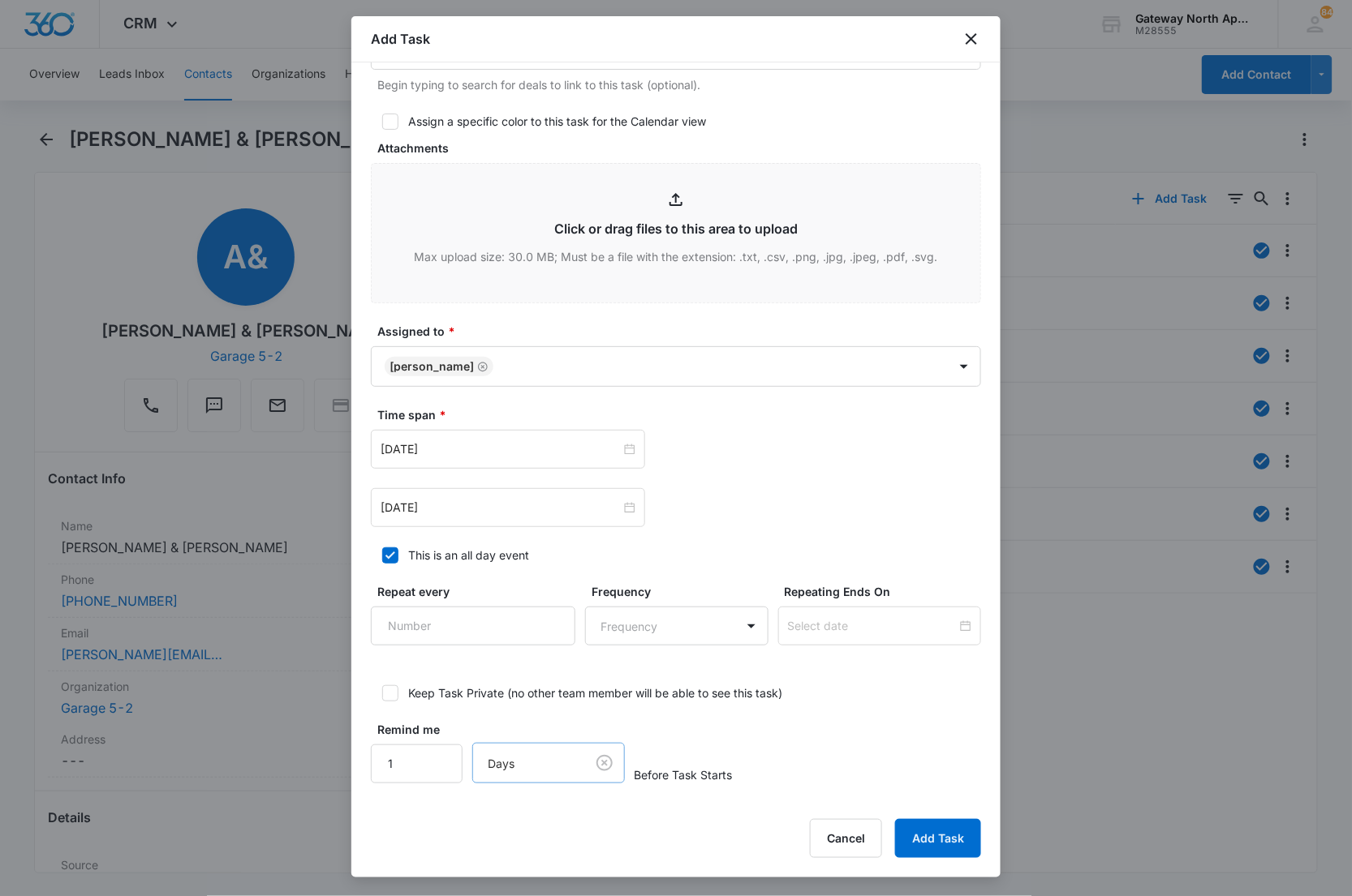
scroll to position [718, 0]
click at [382, 767] on input "1" at bounding box center [417, 764] width 92 height 39
click at [418, 764] on input "1" at bounding box center [417, 764] width 92 height 39
click at [942, 836] on button "Add Task" at bounding box center [938, 838] width 86 height 39
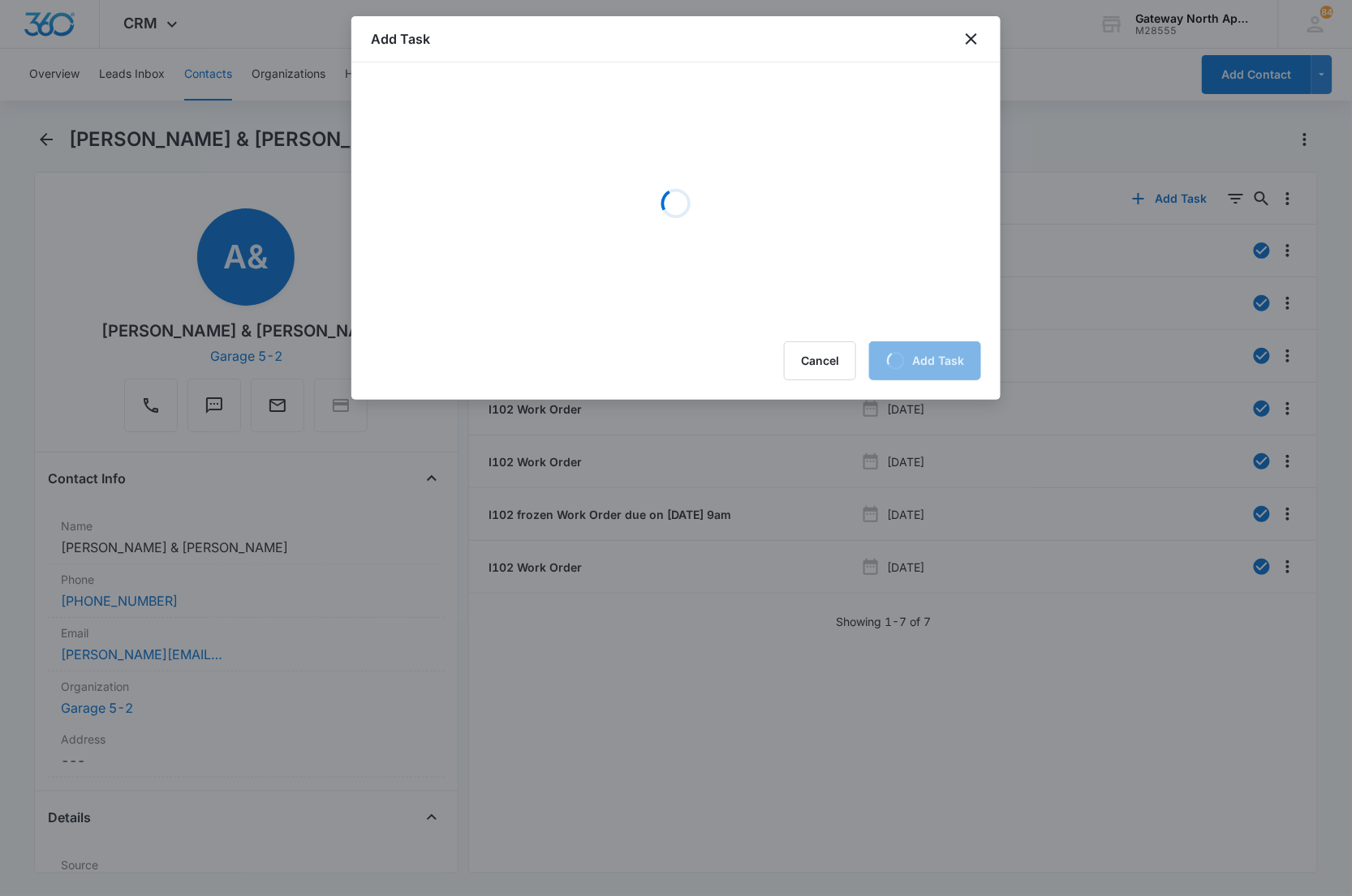
scroll to position [0, 0]
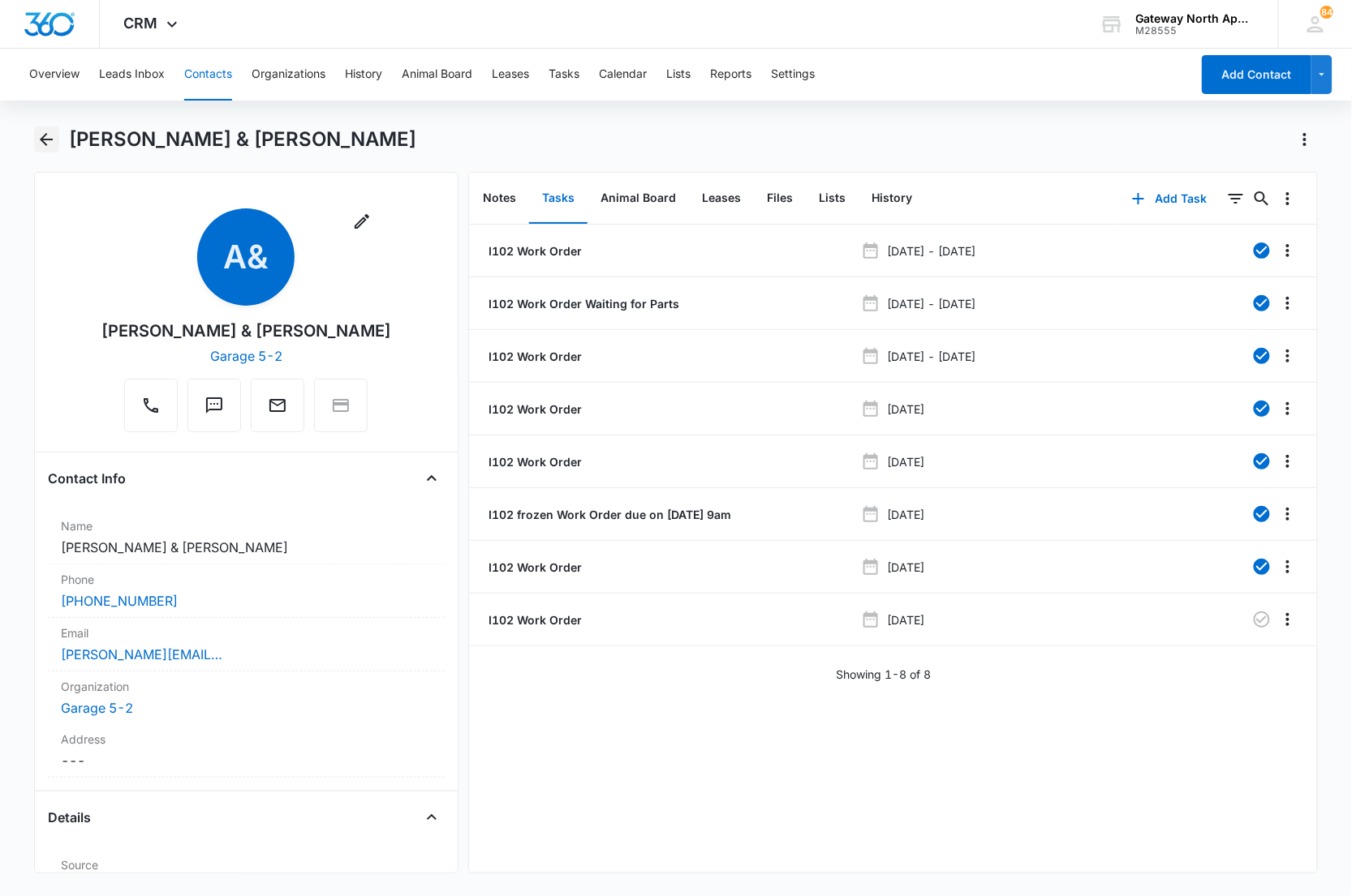
click at [51, 140] on icon "Back" at bounding box center [46, 140] width 20 height 20
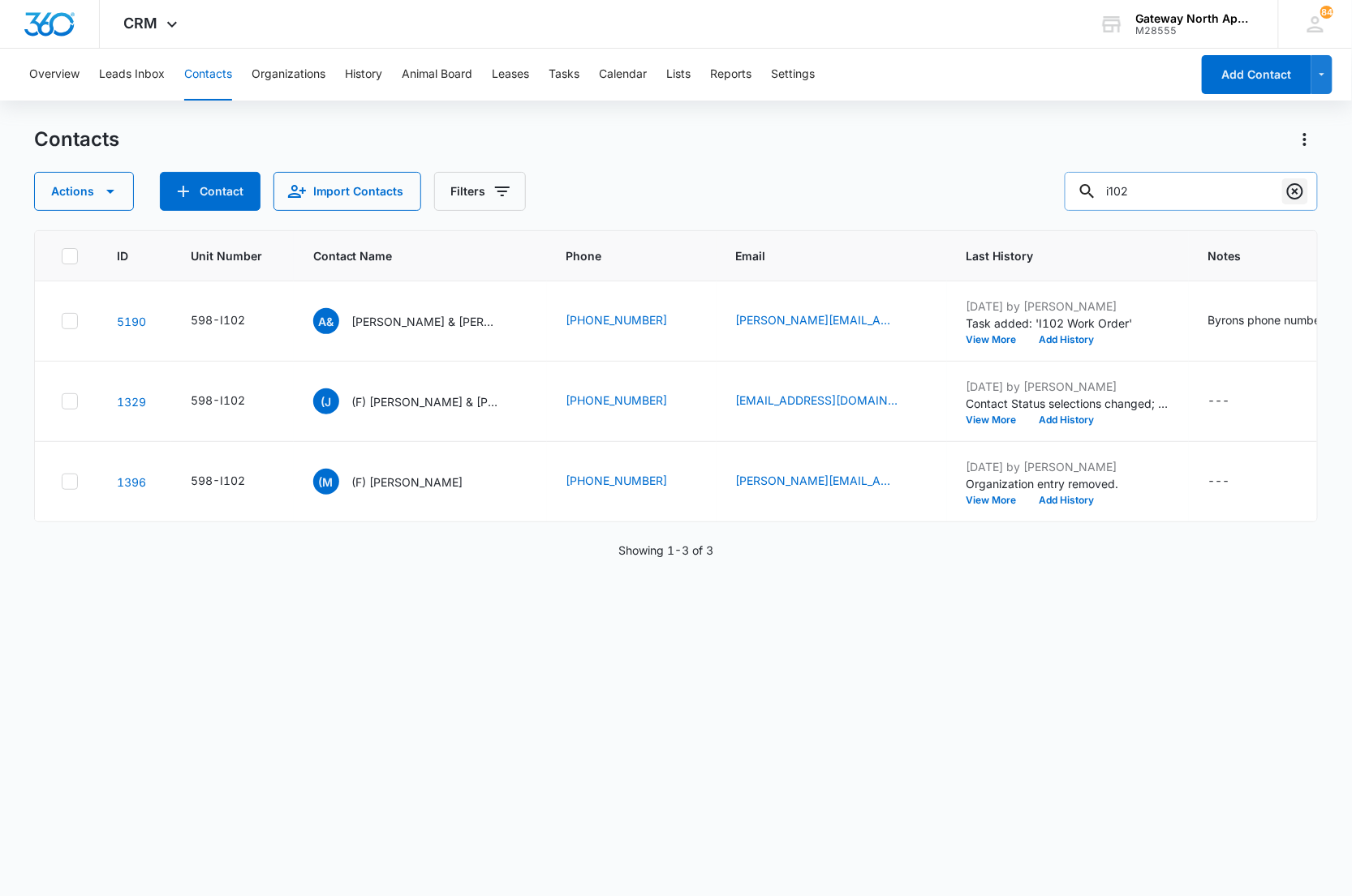
click at [1303, 191] on icon "Clear" at bounding box center [1295, 191] width 17 height 17
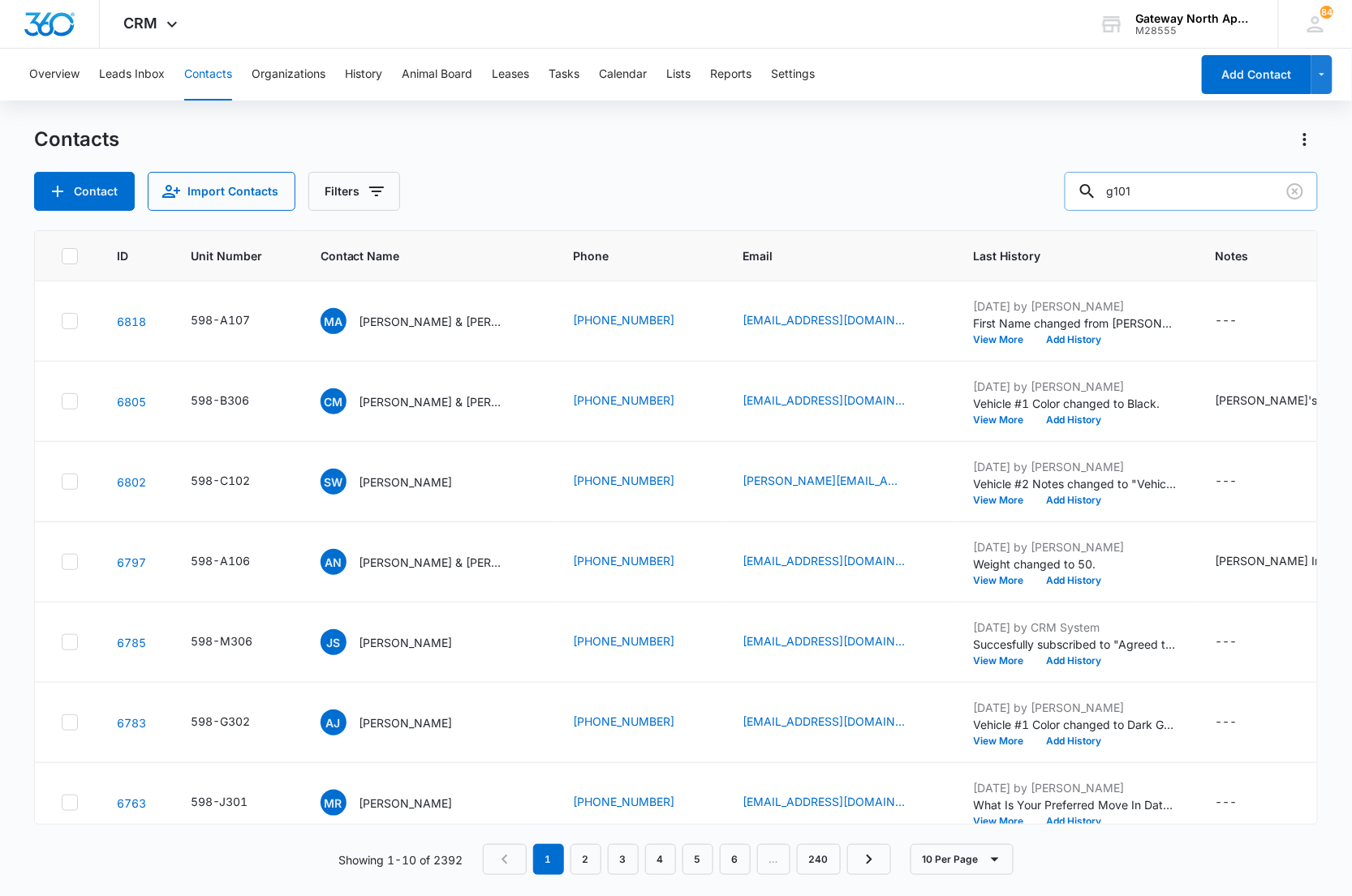
type input "g101"
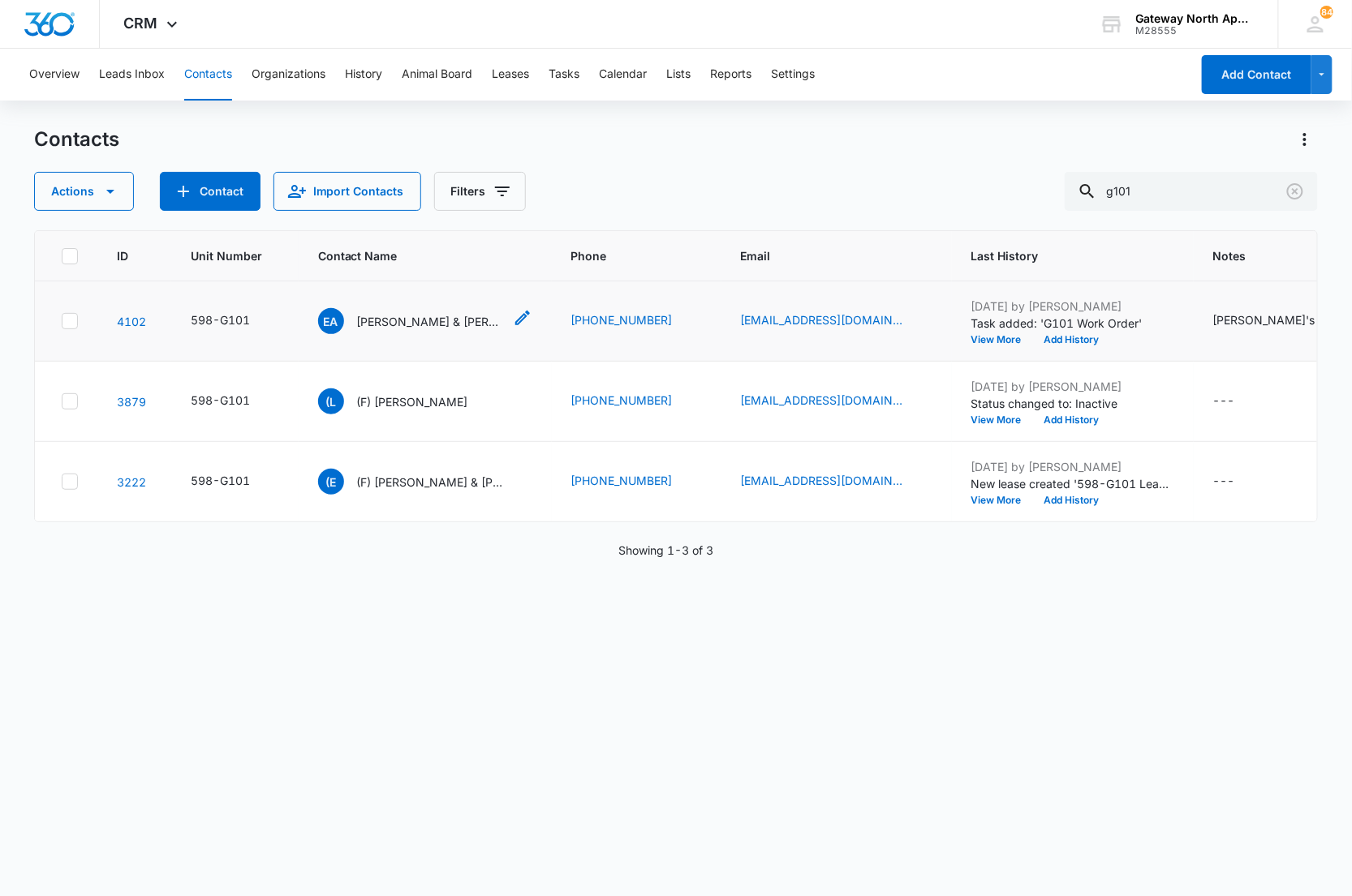
click at [474, 319] on p "[PERSON_NAME] & [PERSON_NAME]" at bounding box center [430, 321] width 146 height 17
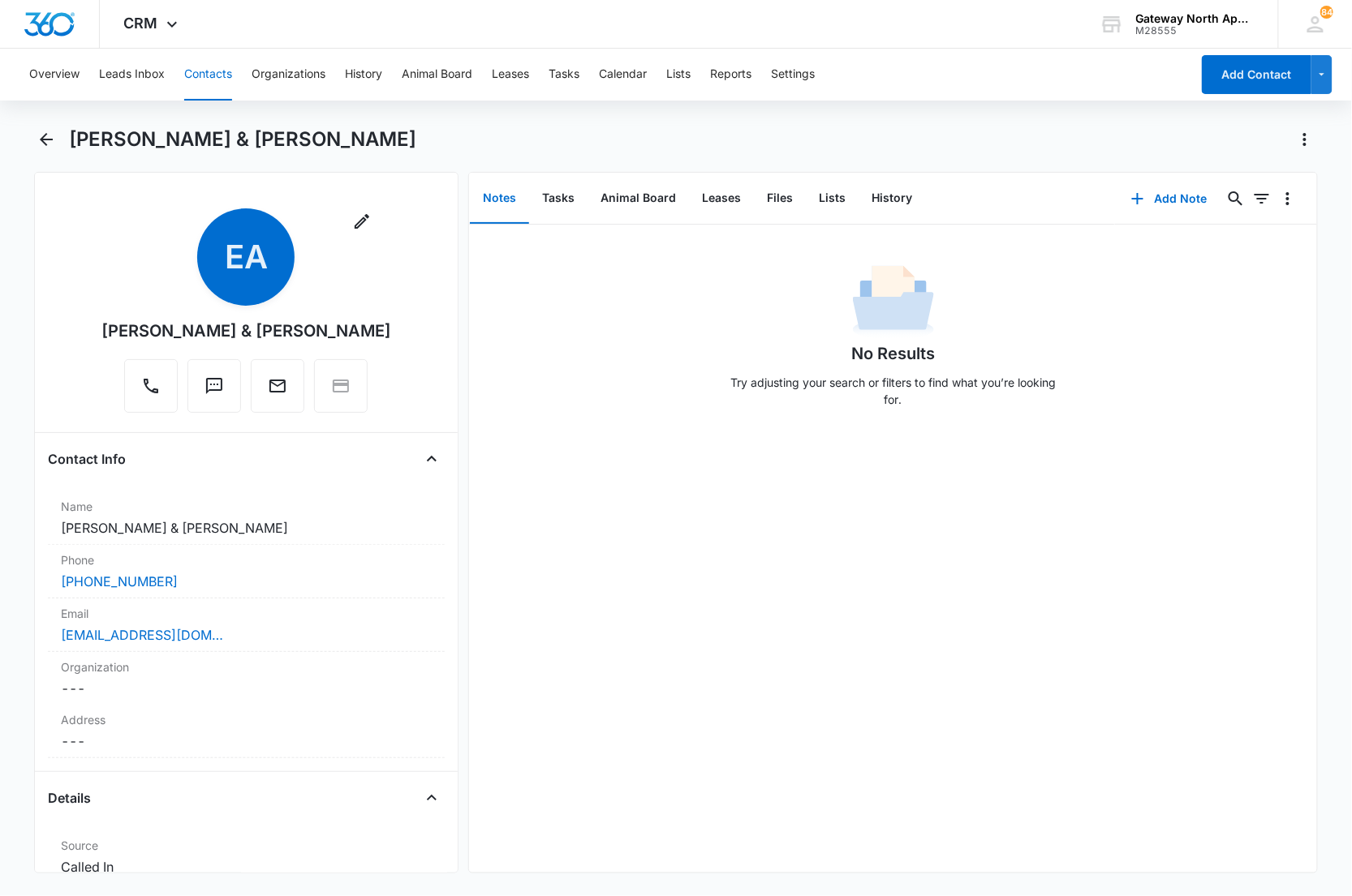
click at [925, 625] on div "No Results Try adjusting your search or filters to find what you’re looking for." at bounding box center [892, 548] width 847 height 648
click at [58, 142] on button "Back" at bounding box center [46, 139] width 25 height 26
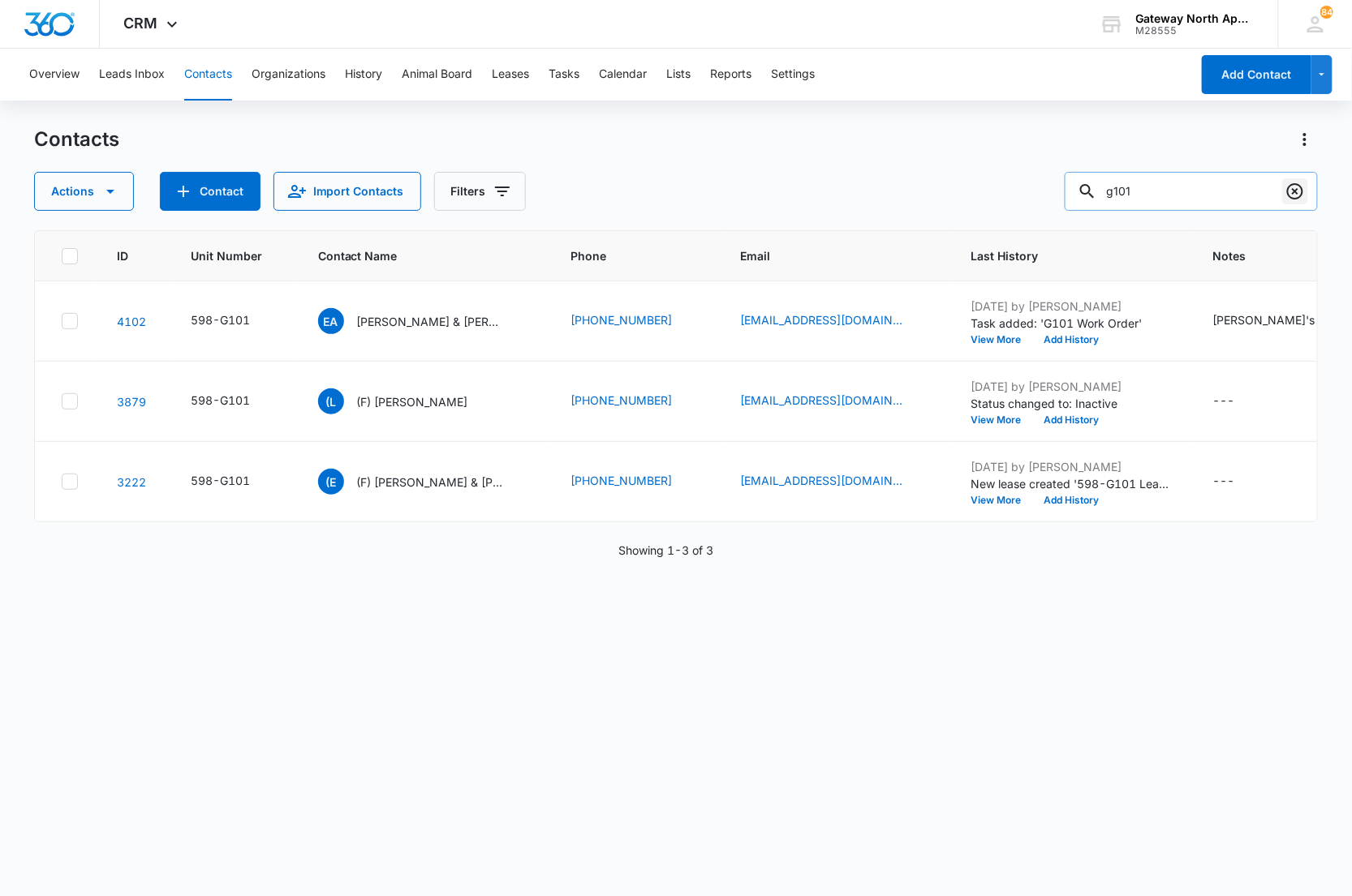
click at [1299, 191] on icon "Clear" at bounding box center [1295, 191] width 20 height 20
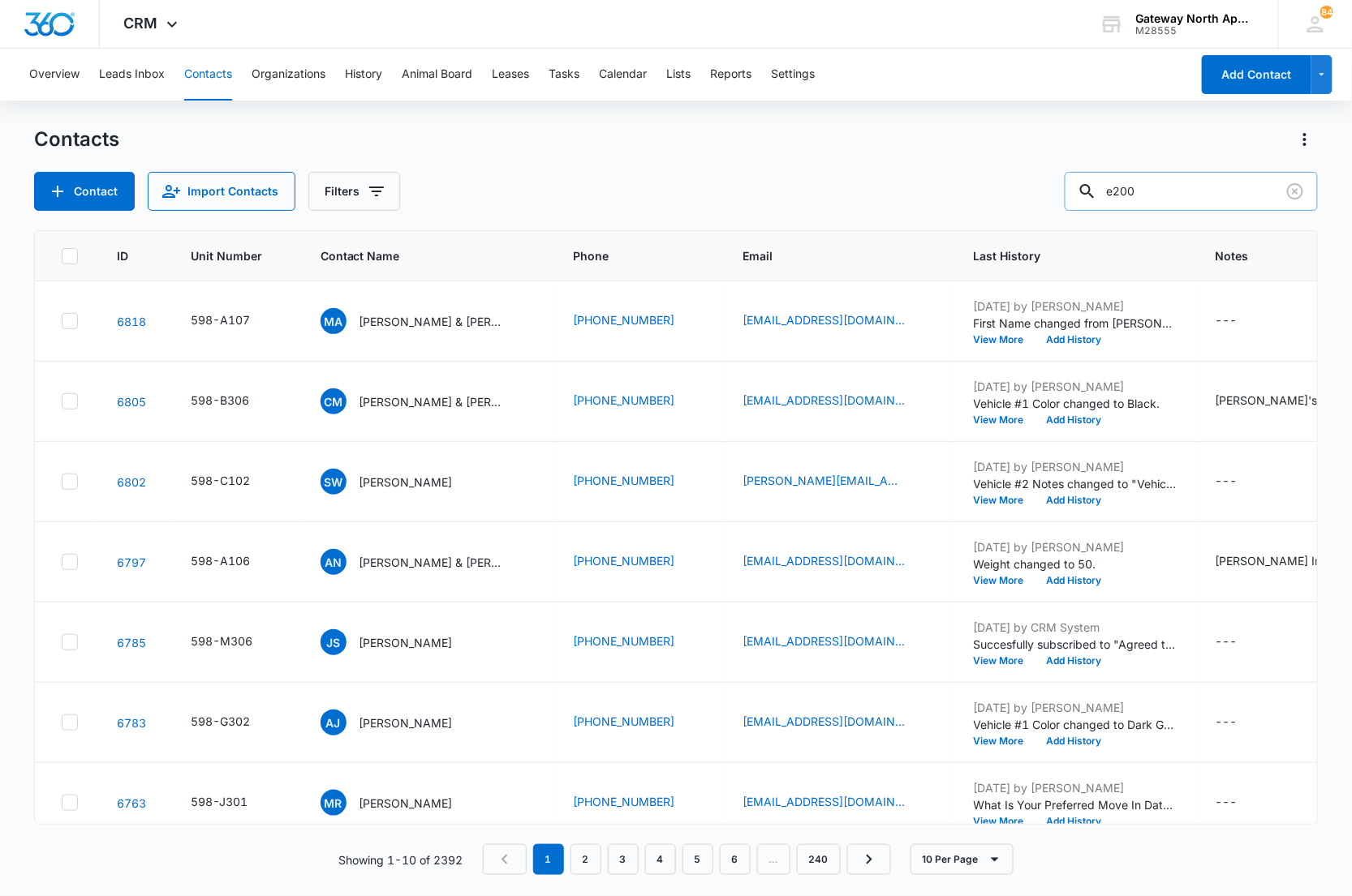
type input "e200"
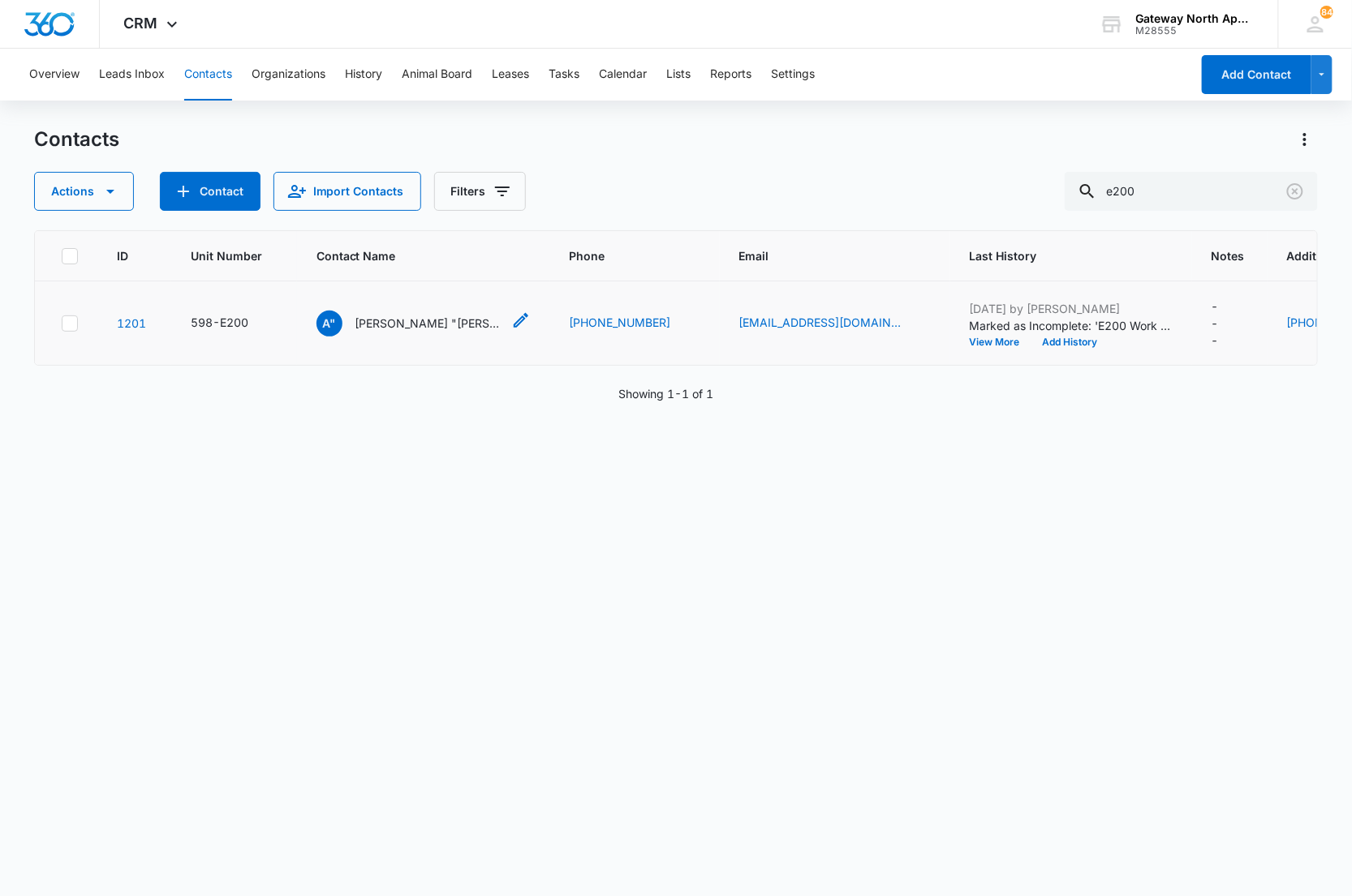
click at [389, 323] on p "[PERSON_NAME] "[PERSON_NAME]" [PERSON_NAME] & [PERSON_NAME]" at bounding box center [428, 323] width 146 height 17
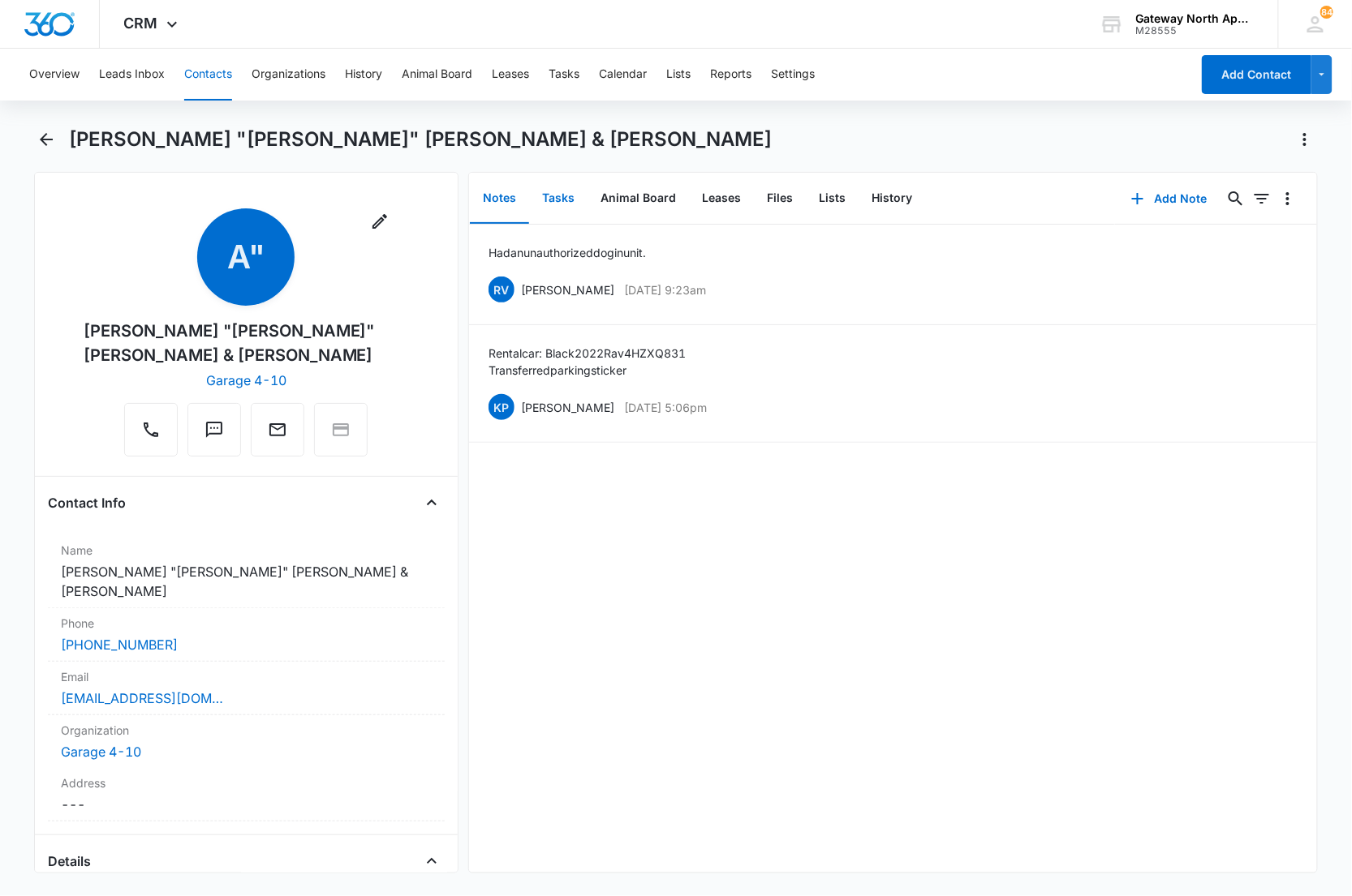
click at [564, 207] on button "Tasks" at bounding box center [558, 199] width 59 height 51
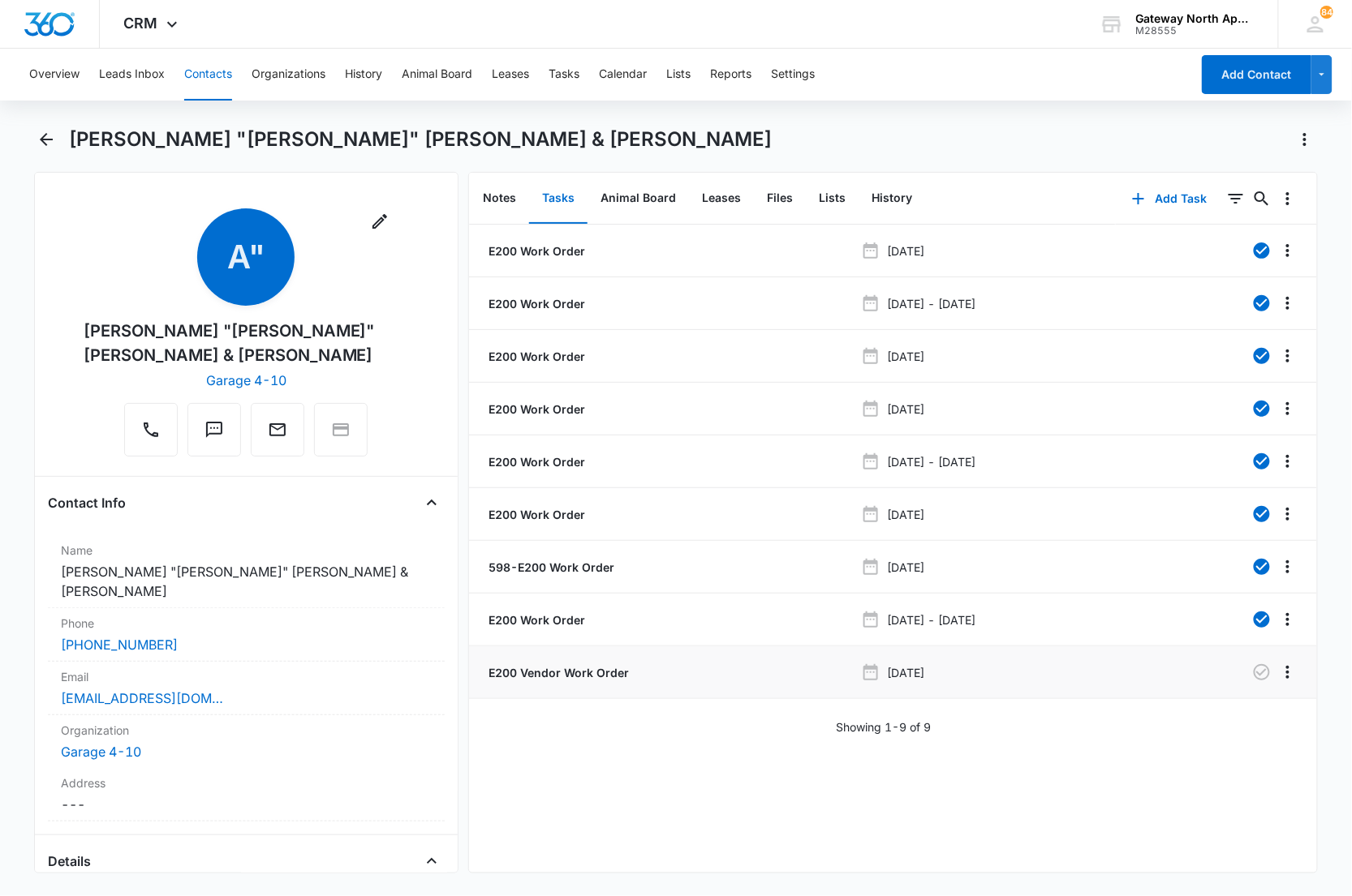
click at [561, 667] on p "E200 Vendor Work Order" at bounding box center [557, 672] width 143 height 17
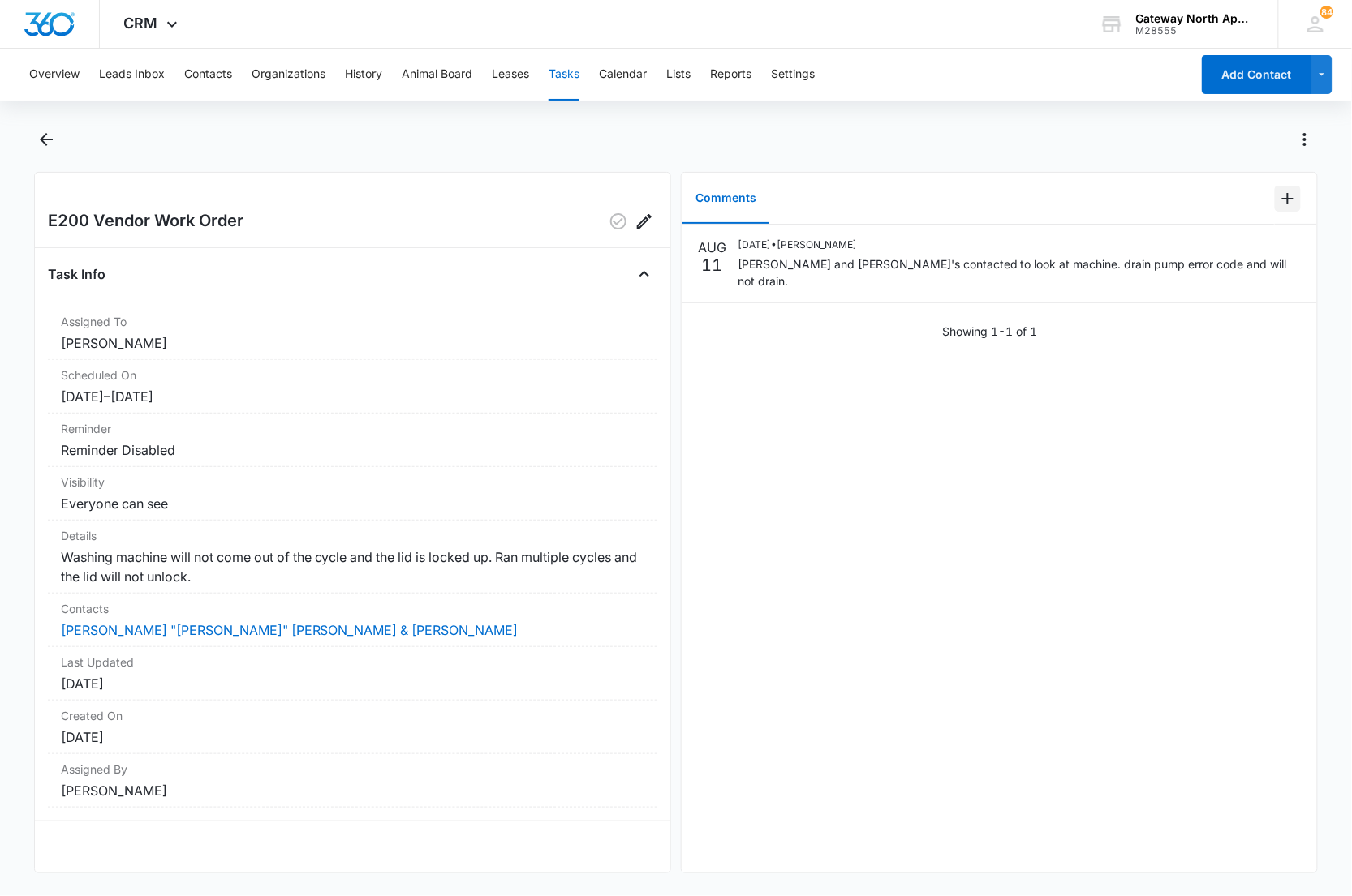
click at [1278, 190] on icon "Add Comment" at bounding box center [1288, 199] width 20 height 20
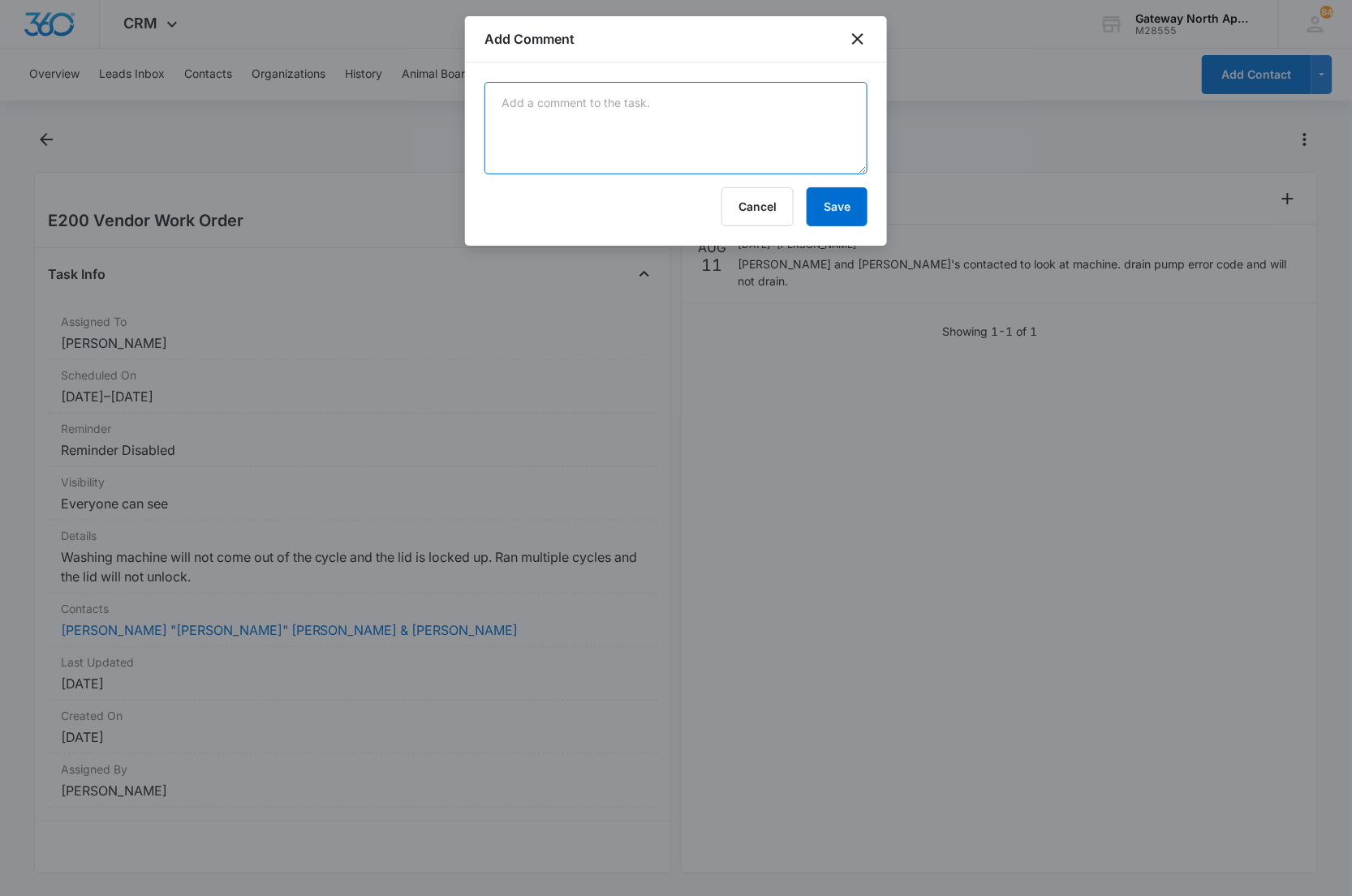
drag, startPoint x: 623, startPoint y: 127, endPoint x: 612, endPoint y: 116, distance: 15.6
click at [622, 127] on textarea at bounding box center [676, 128] width 383 height 93
type textarea "Needs a new drain pump"
click at [833, 212] on button "Save" at bounding box center [837, 206] width 60 height 39
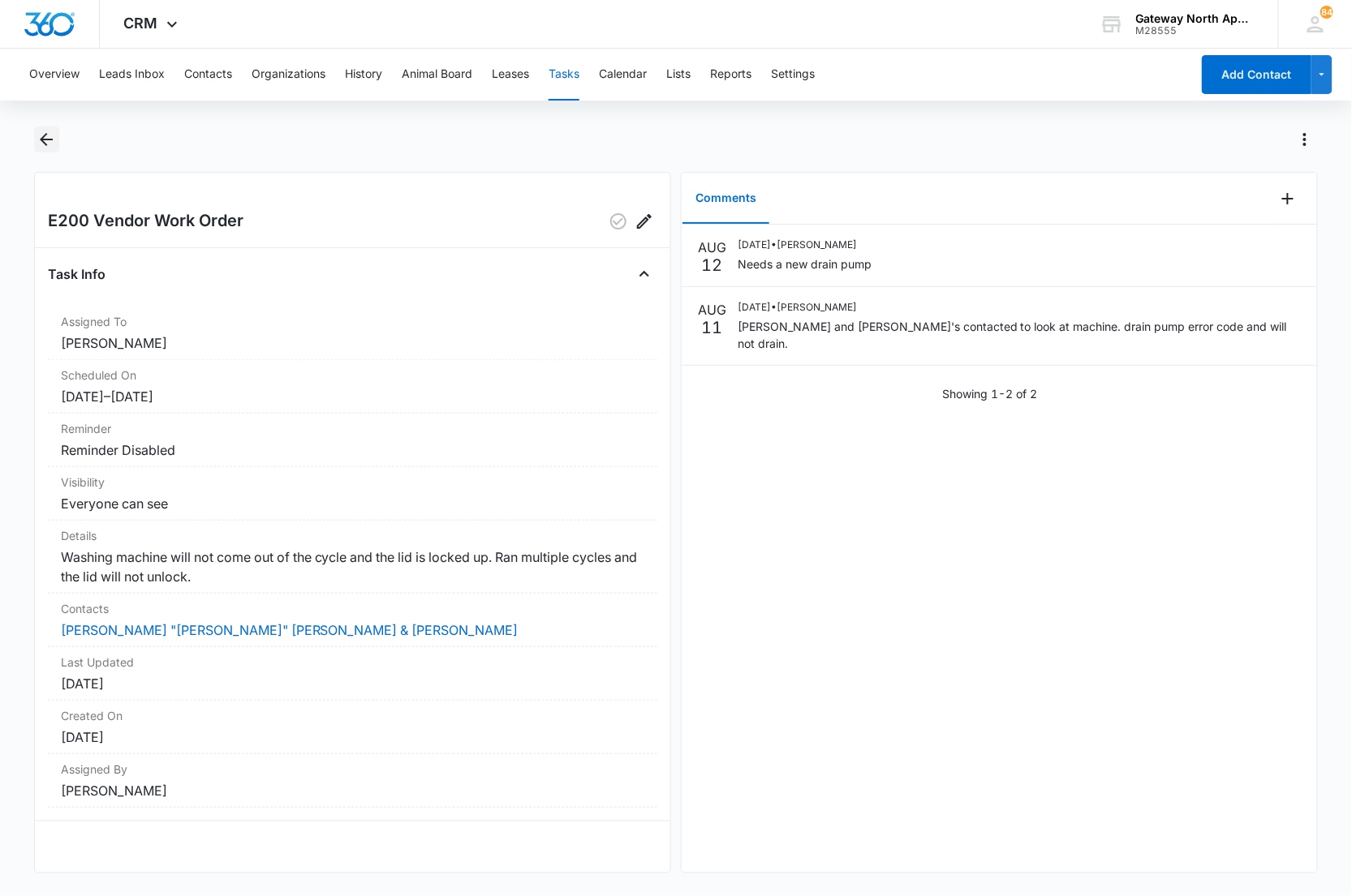
click at [38, 142] on icon "Back" at bounding box center [46, 140] width 20 height 20
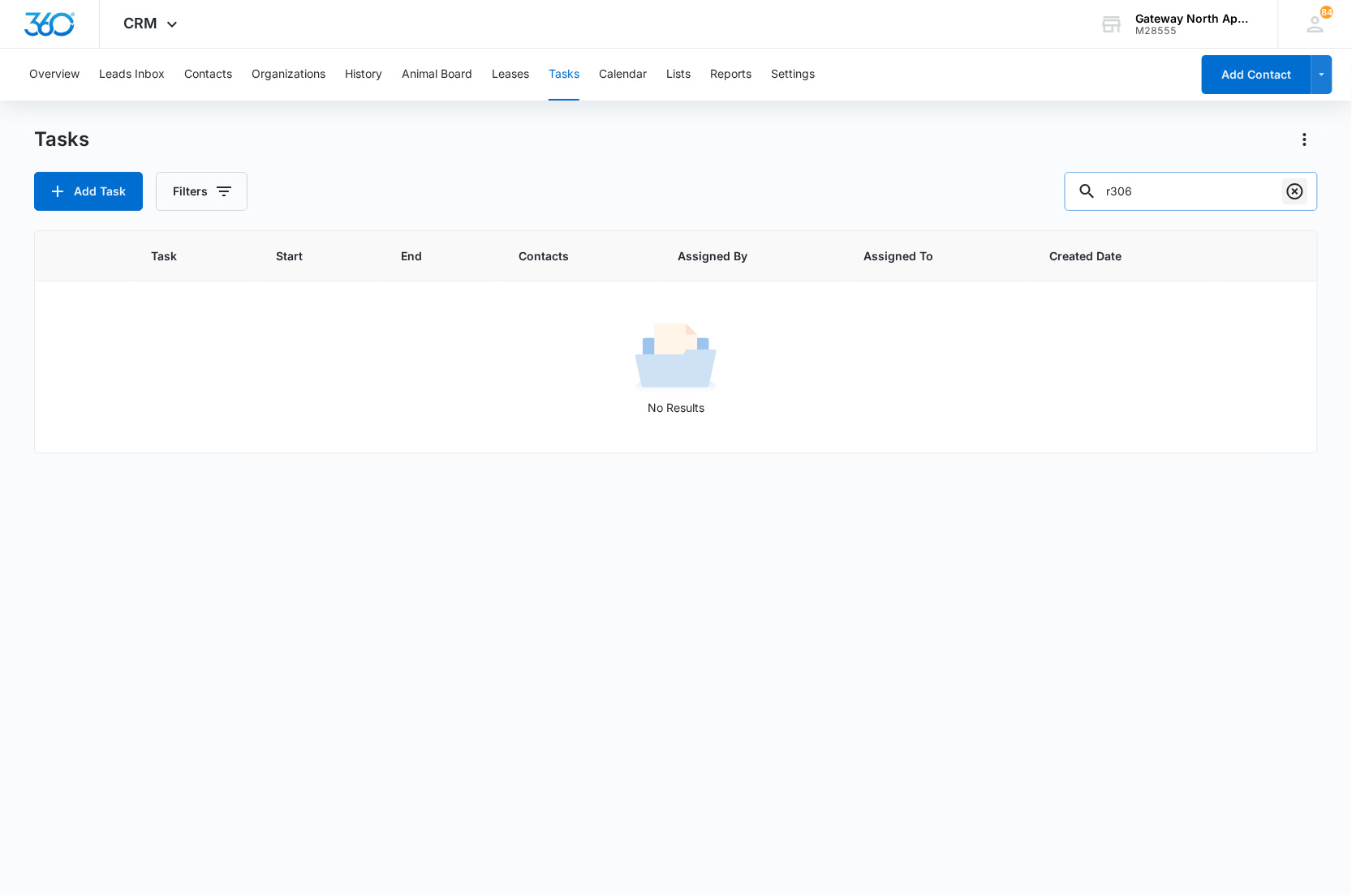
click at [1287, 189] on icon "Clear" at bounding box center [1295, 191] width 20 height 20
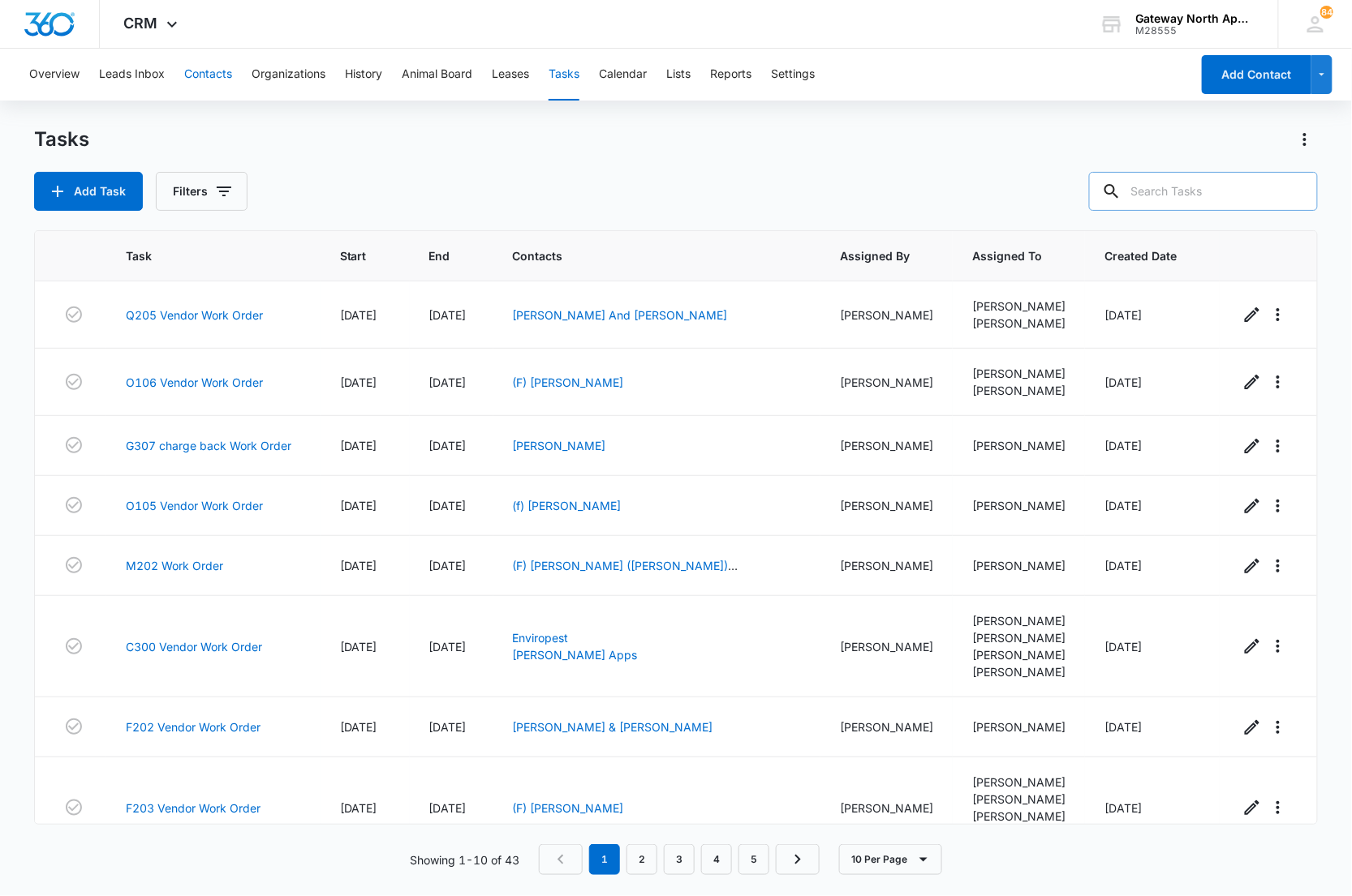
click at [190, 70] on button "Contacts" at bounding box center [208, 75] width 48 height 52
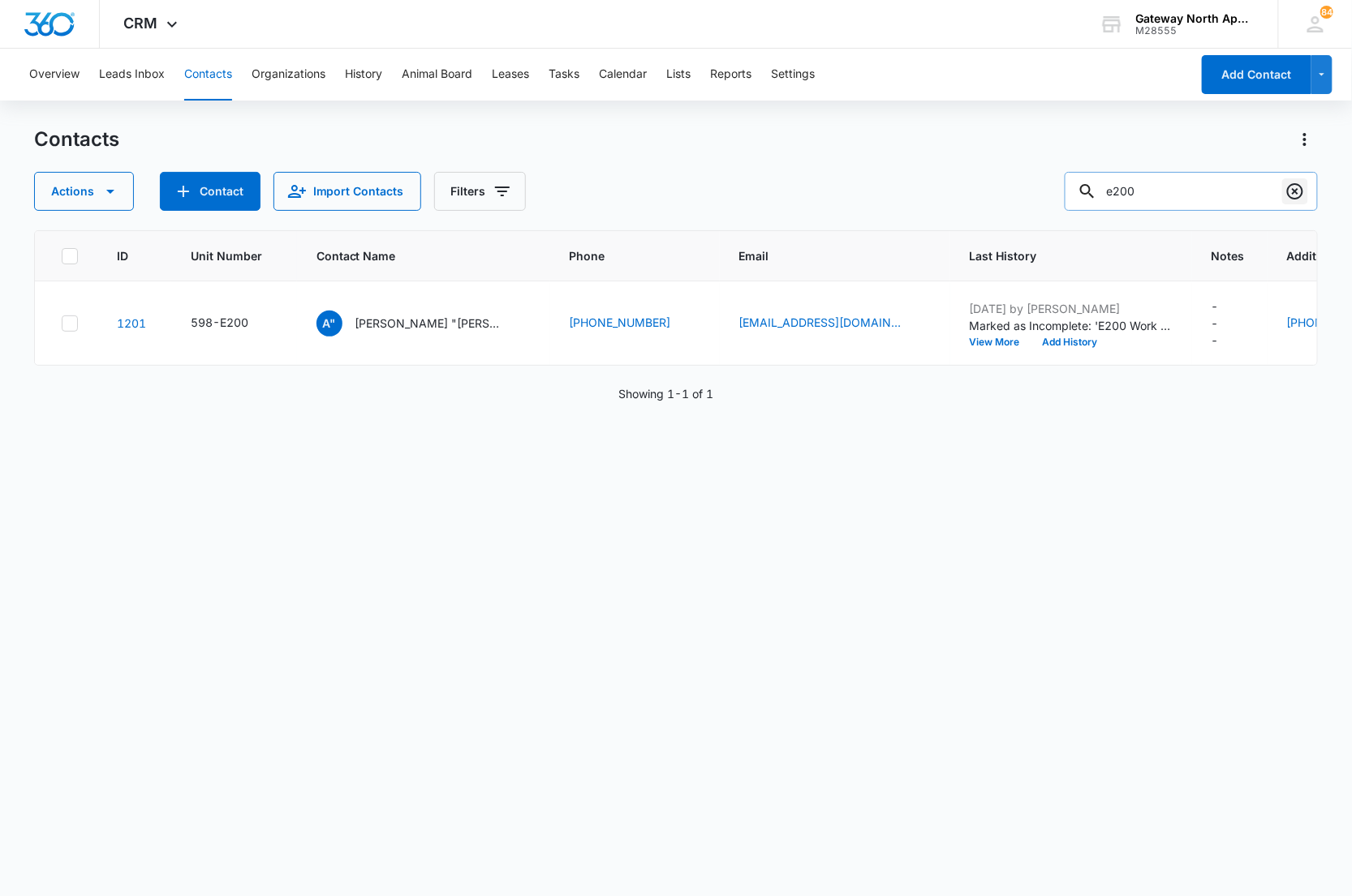
click at [1300, 197] on icon "Clear" at bounding box center [1295, 191] width 17 height 17
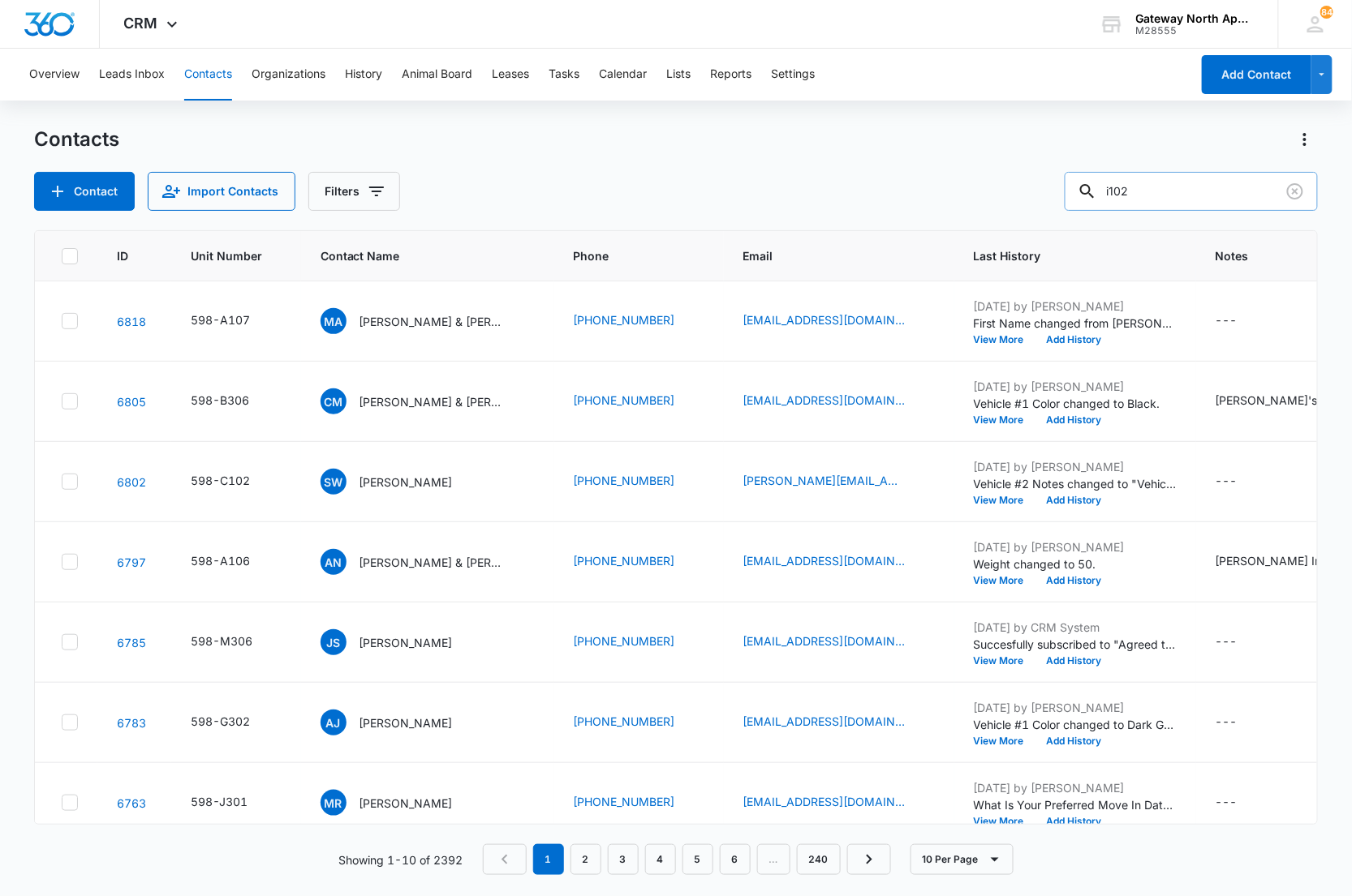
type input "i102"
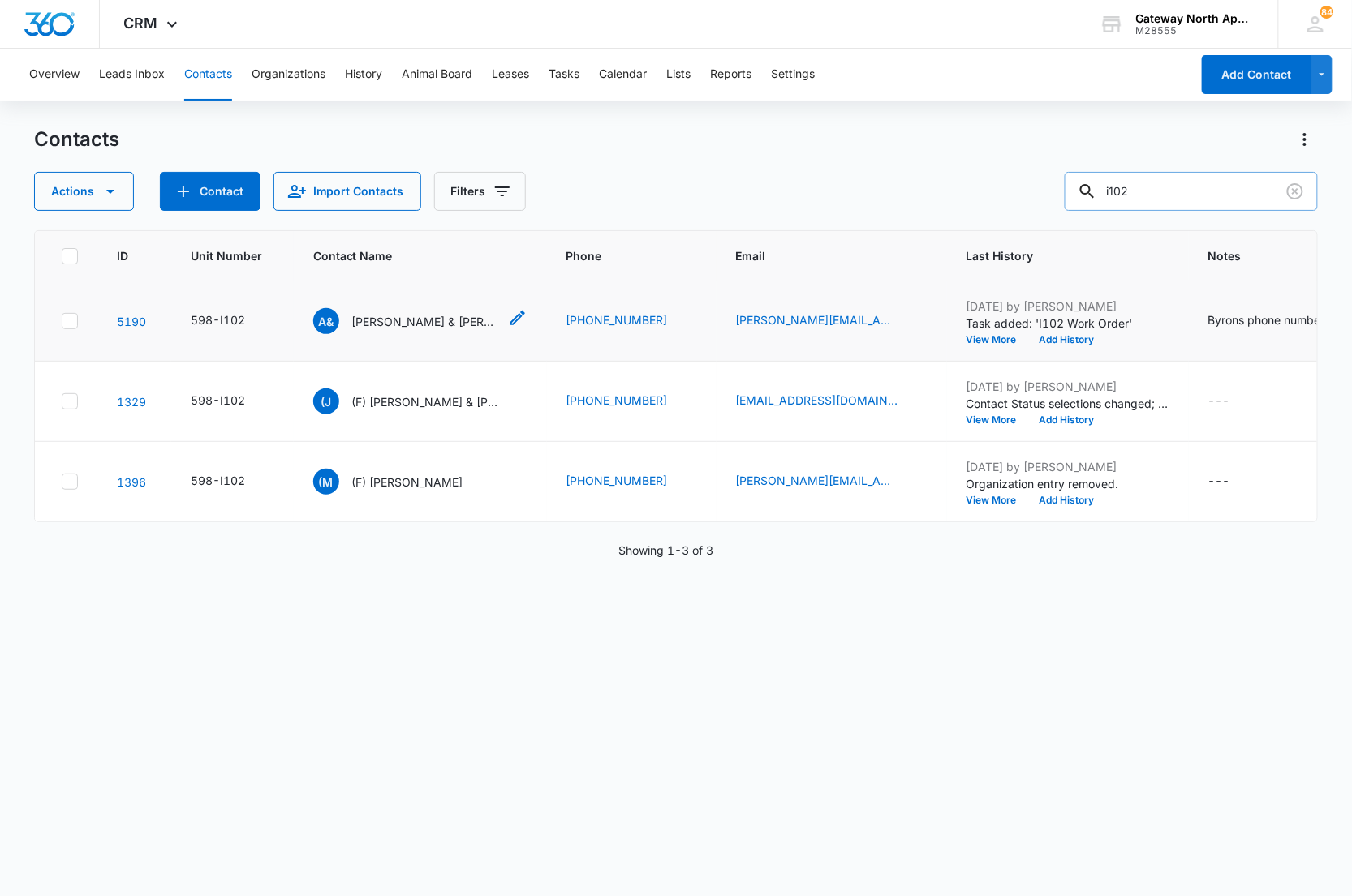
click at [391, 309] on div "A& [PERSON_NAME] & [PERSON_NAME]" at bounding box center [405, 320] width 185 height 26
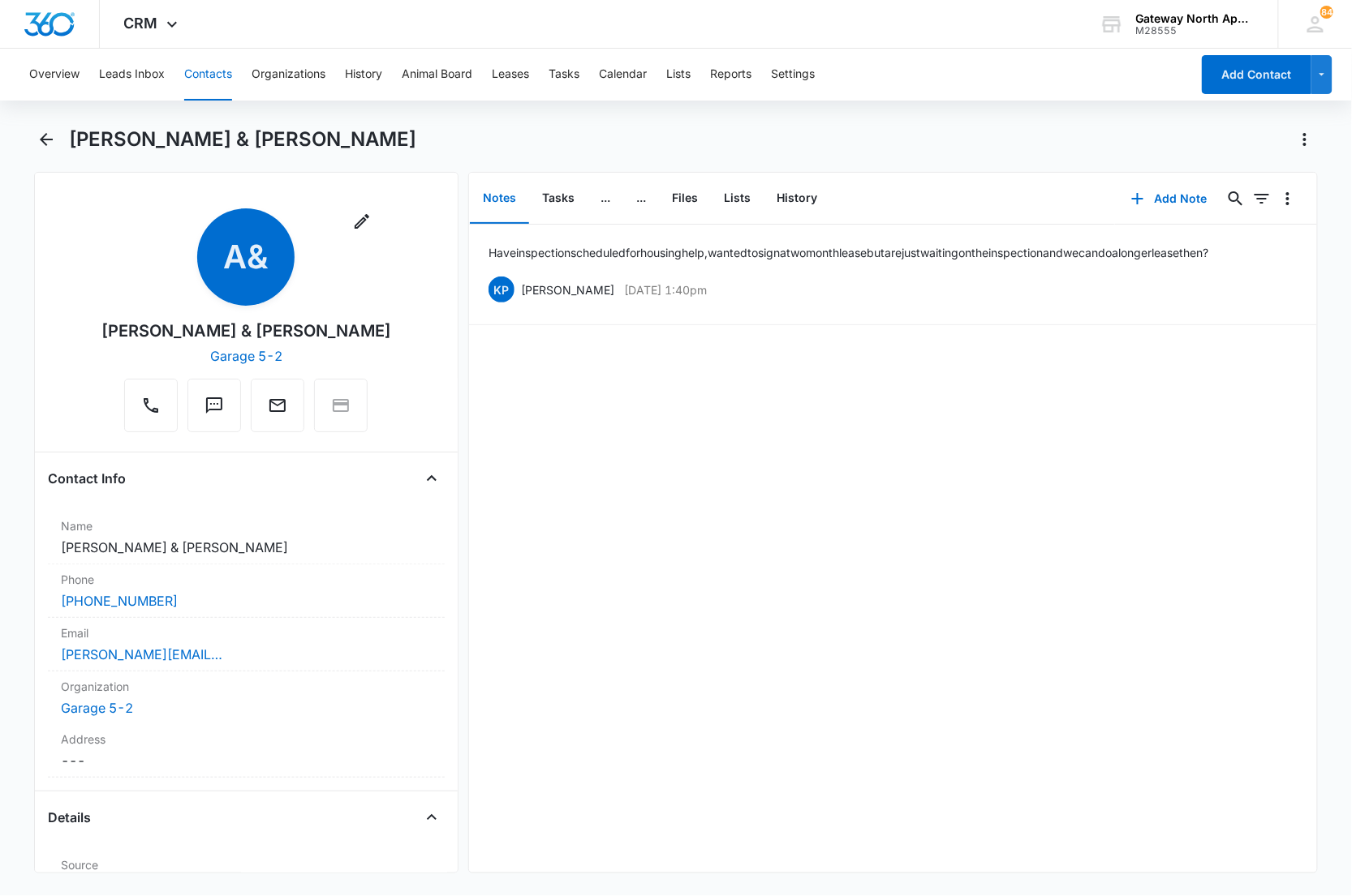
click at [652, 477] on div "Have inspection scheduled for housing help, wanted to sign a two month lease bu…" at bounding box center [892, 548] width 847 height 648
click at [739, 195] on button "Lists" at bounding box center [737, 199] width 53 height 51
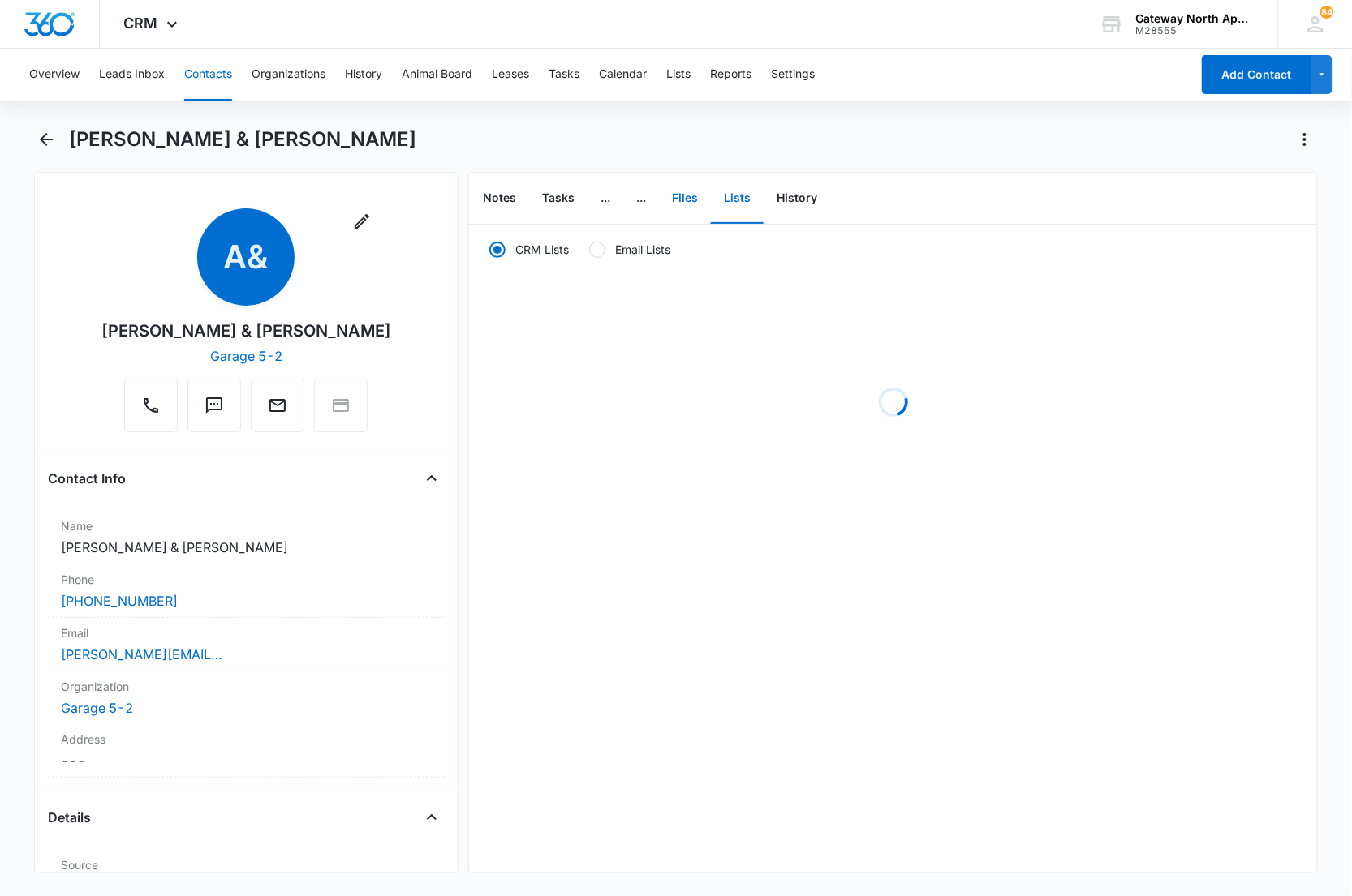
click at [664, 200] on button "Files" at bounding box center [684, 199] width 52 height 51
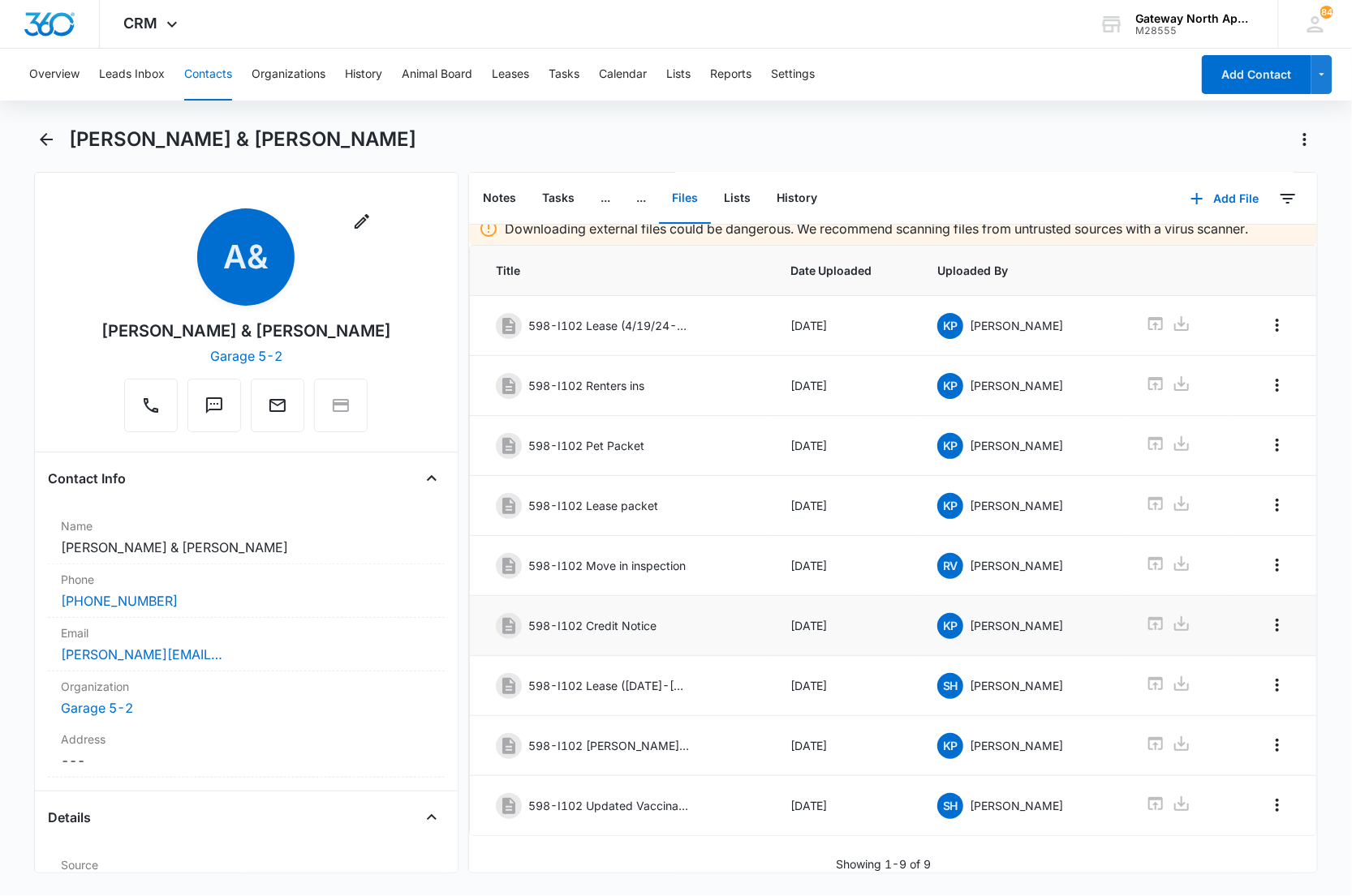
scroll to position [36, 0]
click at [1210, 199] on button "Add File" at bounding box center [1224, 198] width 100 height 39
click at [1182, 254] on div "Upload Files" at bounding box center [1202, 250] width 65 height 12
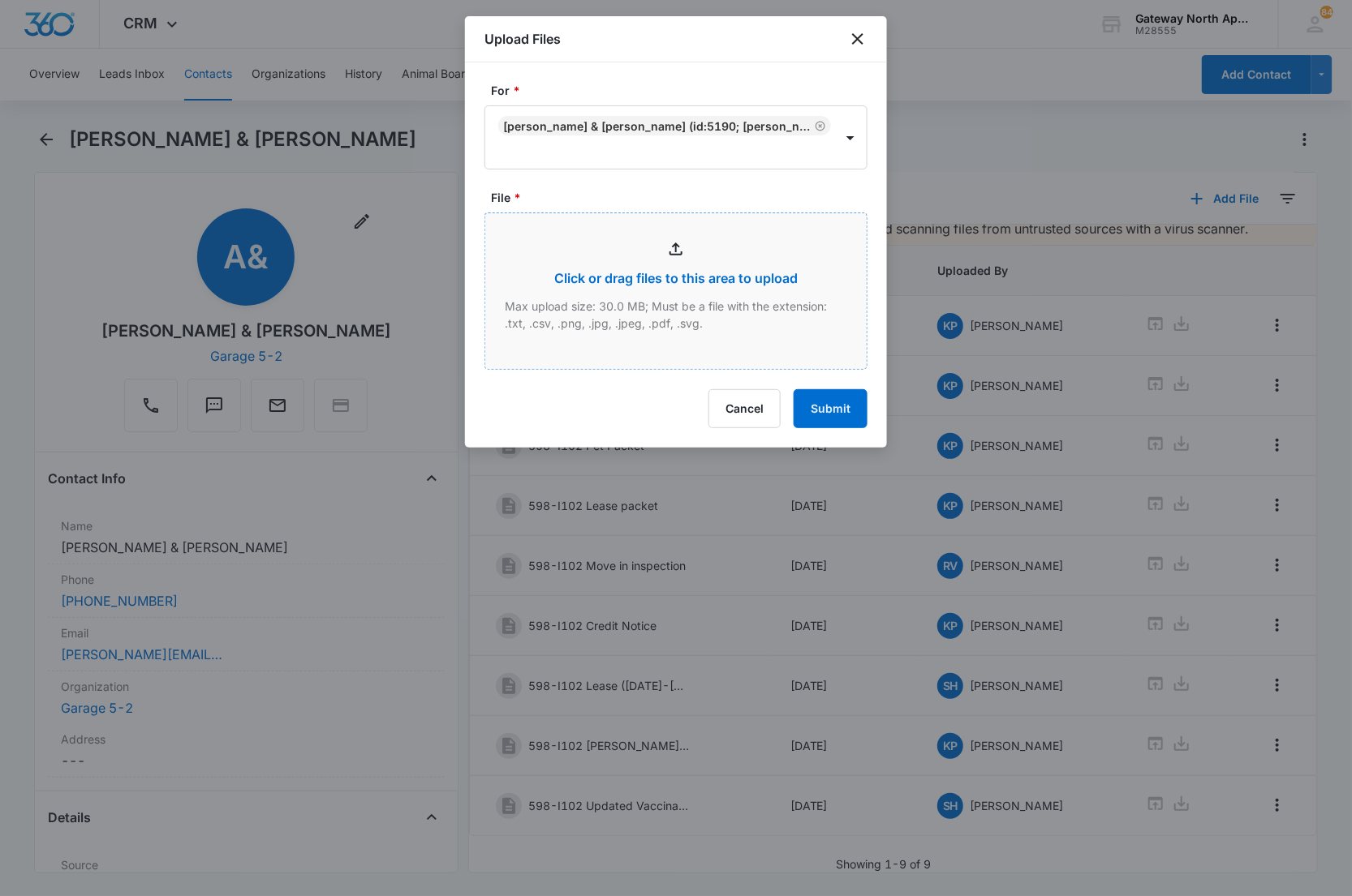
type input "C:\fakepath\I102_08122025152307.pdf"
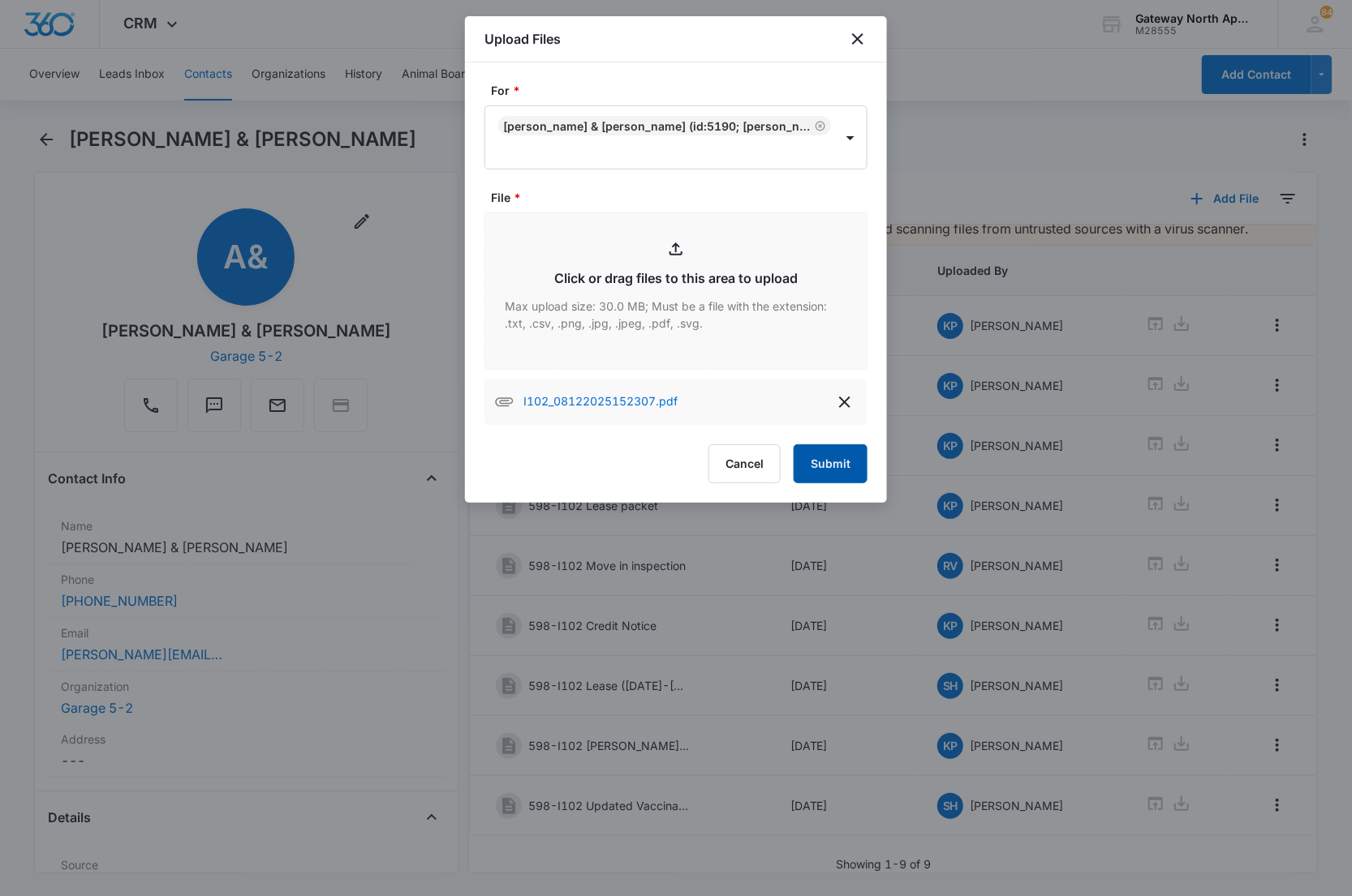
click at [802, 448] on button "Submit" at bounding box center [830, 464] width 74 height 39
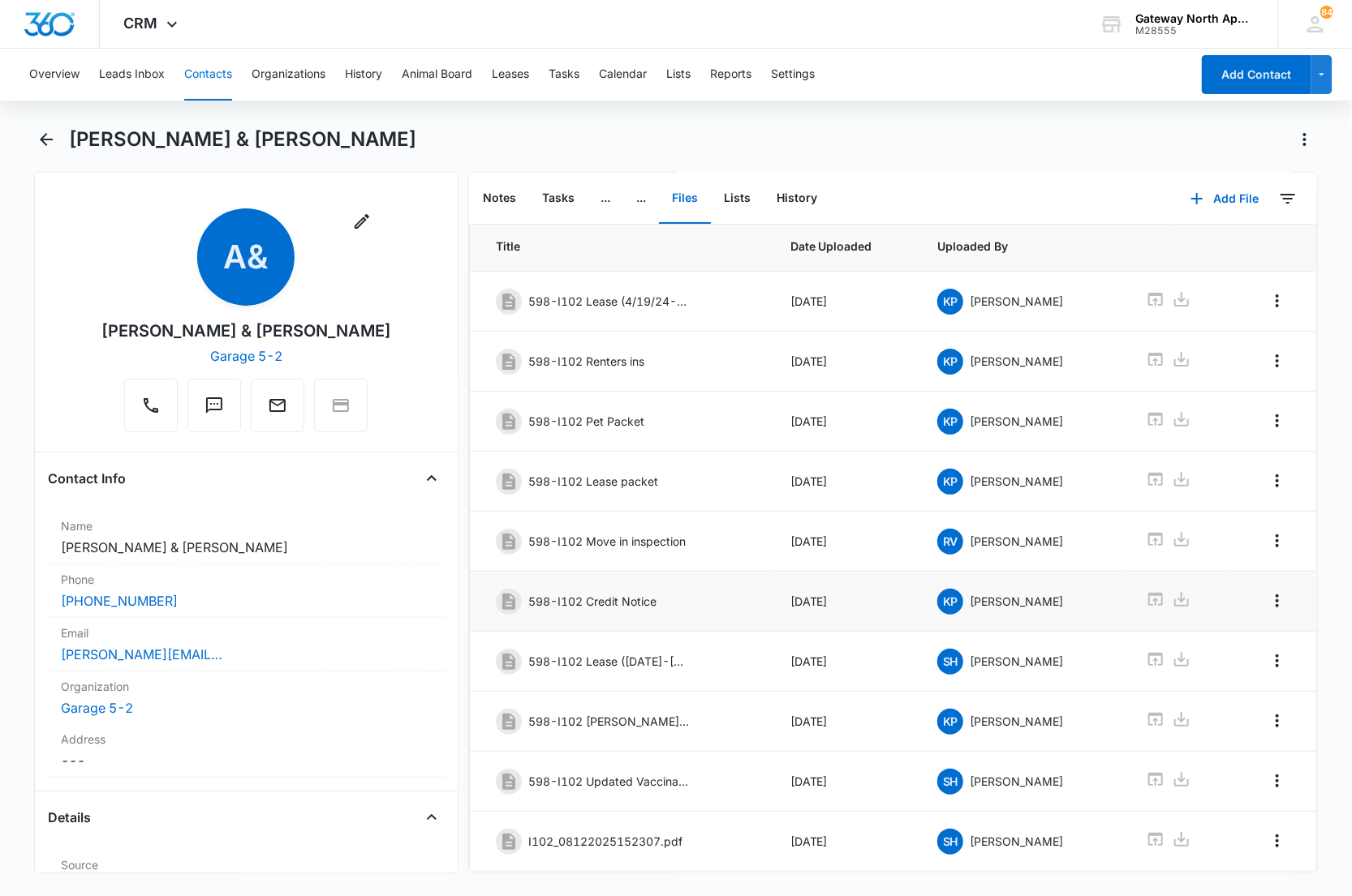
scroll to position [99, 0]
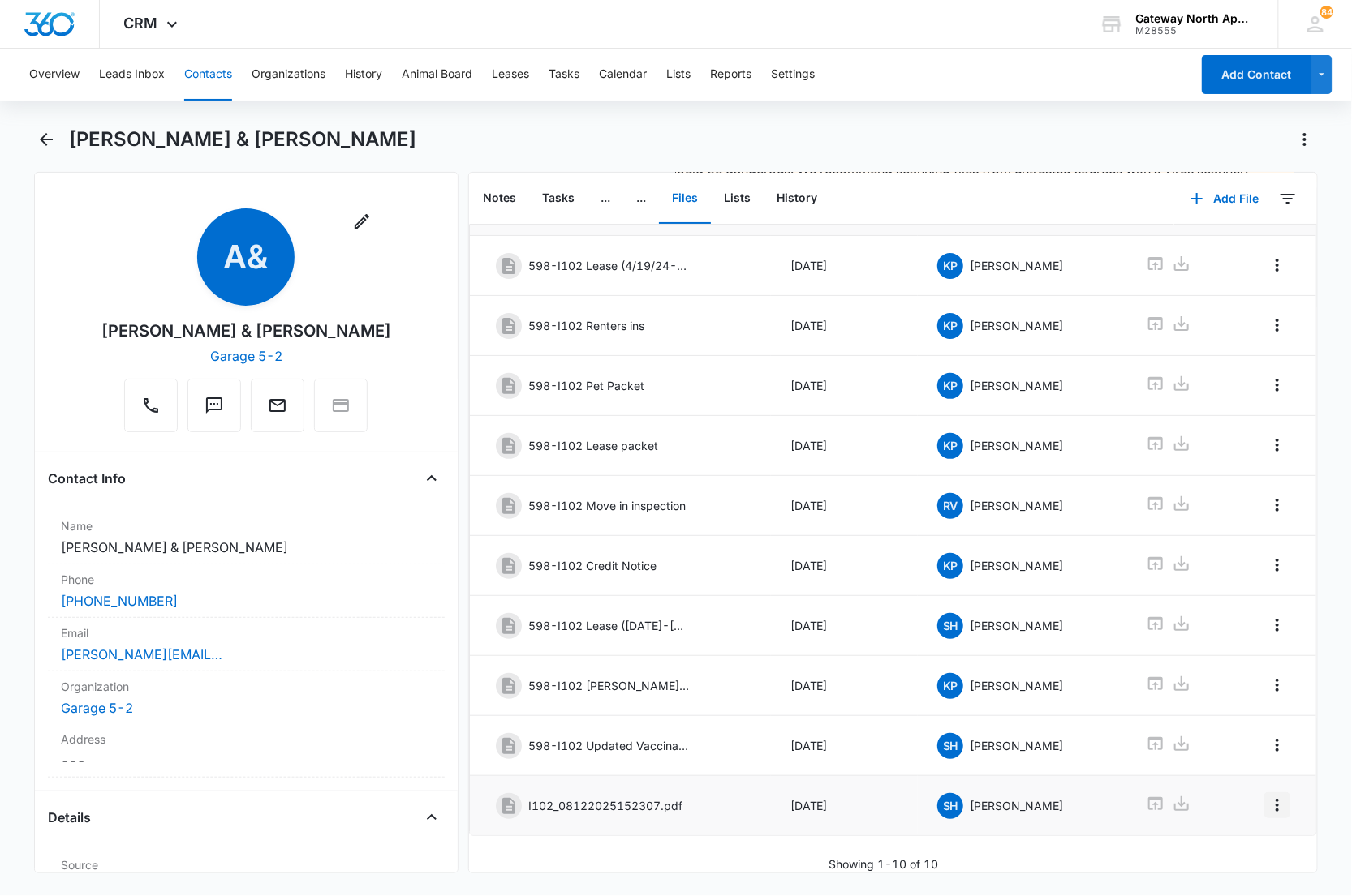
click at [1274, 796] on icon "Overflow Menu" at bounding box center [1277, 806] width 20 height 20
click at [1219, 831] on div "Edit" at bounding box center [1219, 836] width 34 height 12
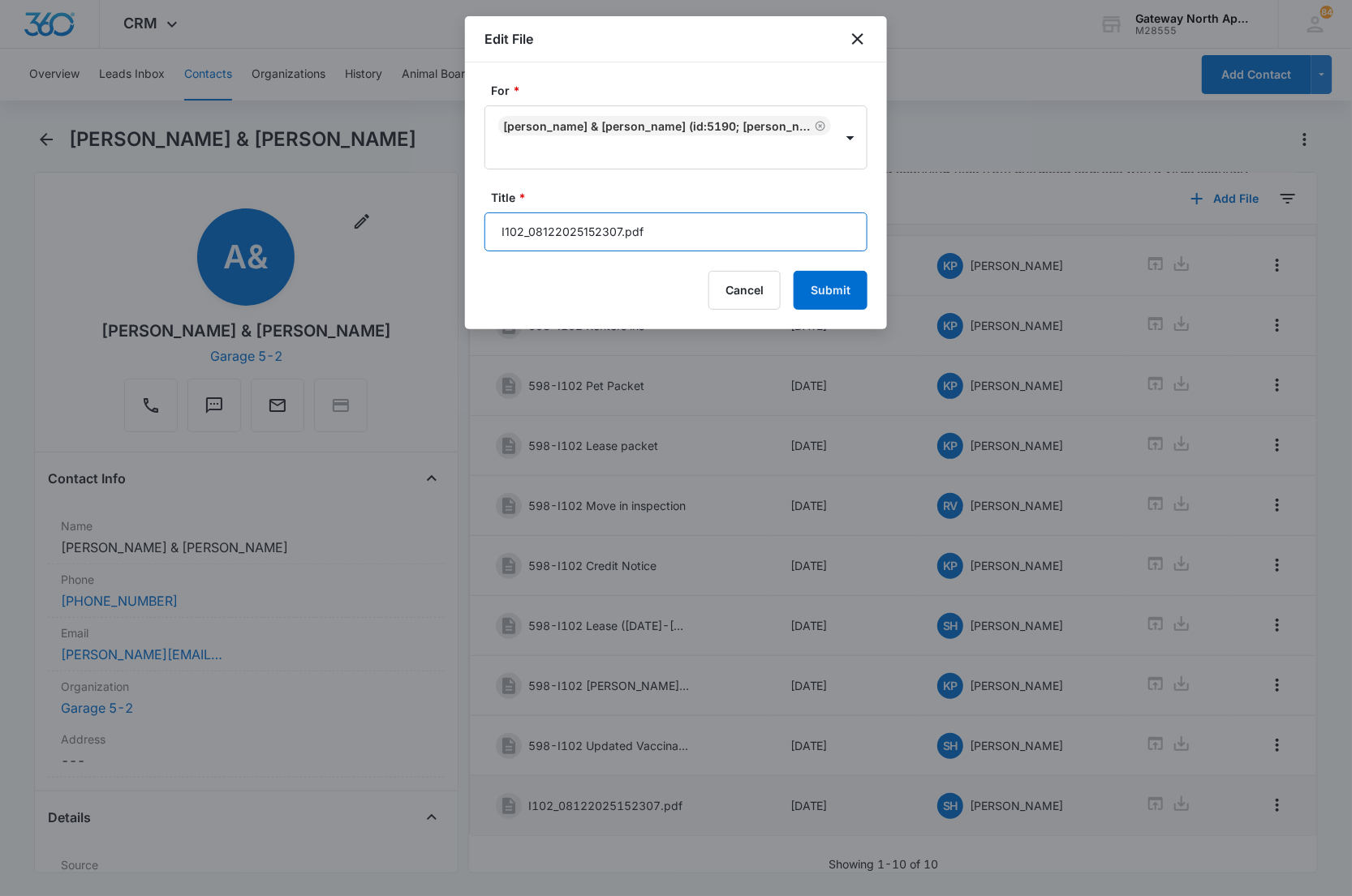
drag, startPoint x: 695, startPoint y: 234, endPoint x: 347, endPoint y: 238, distance: 348.0
click at [347, 238] on body "CRM Apps Reputation Websites Forms CRM Email Social Content Ads Intelligence Fi…" at bounding box center [676, 448] width 1352 height 896
type input "598-I102 Relinquishment Addendum"
click at [794, 271] on button "Submit" at bounding box center [830, 290] width 74 height 39
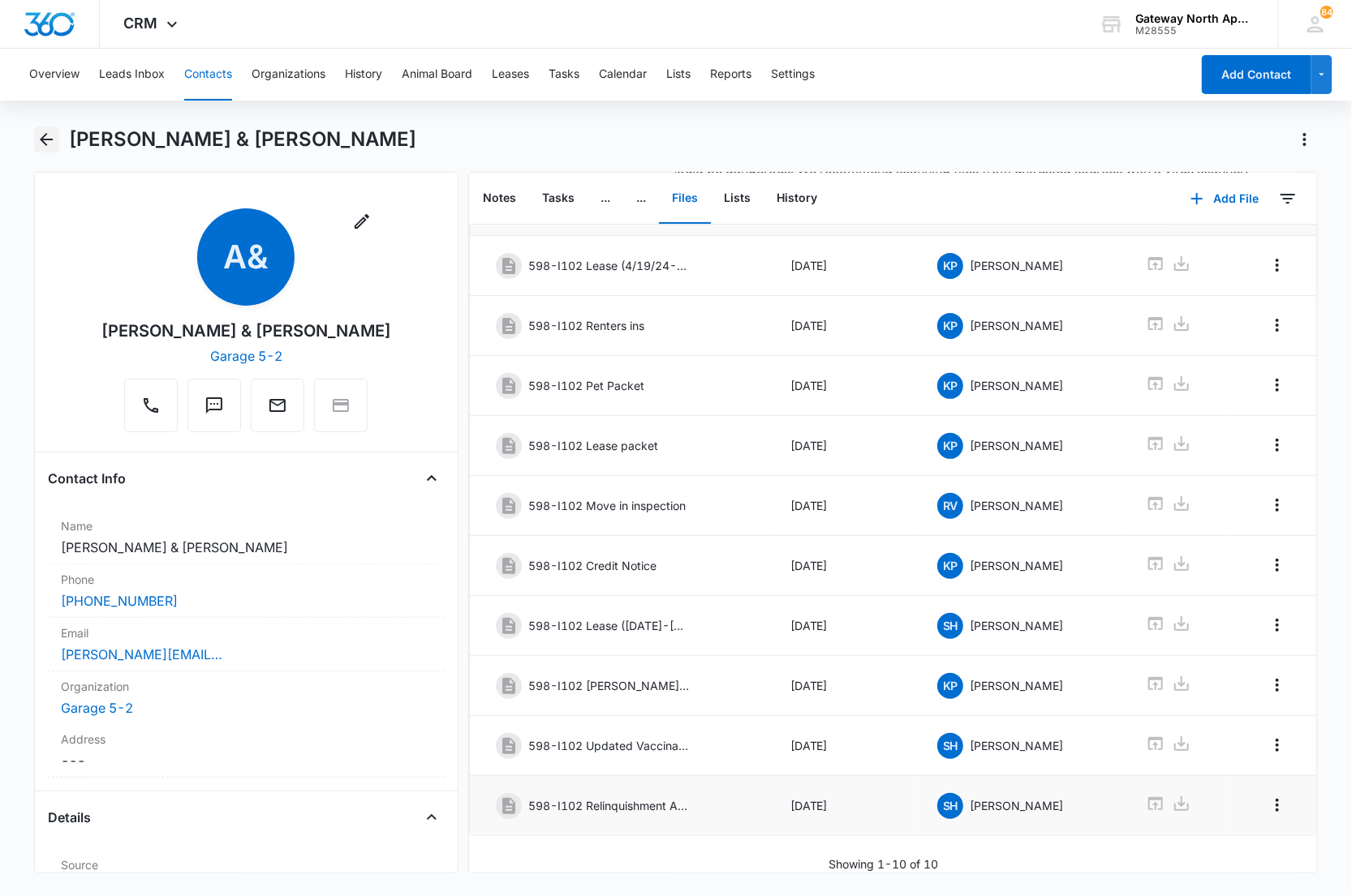
click at [49, 142] on icon "Back" at bounding box center [46, 140] width 20 height 20
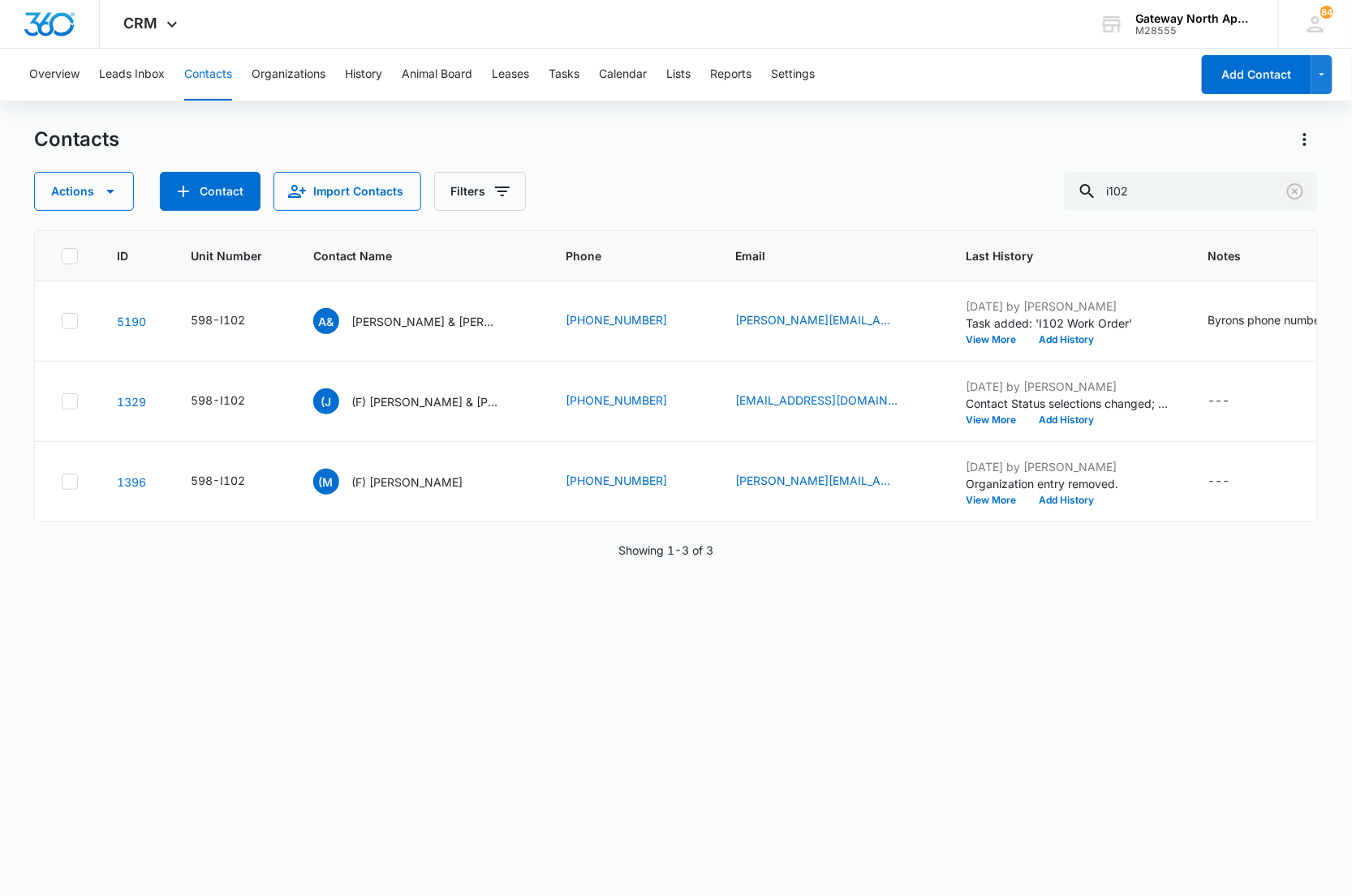
click at [1301, 190] on icon "Clear" at bounding box center [1295, 191] width 20 height 20
